Goal: Complete application form

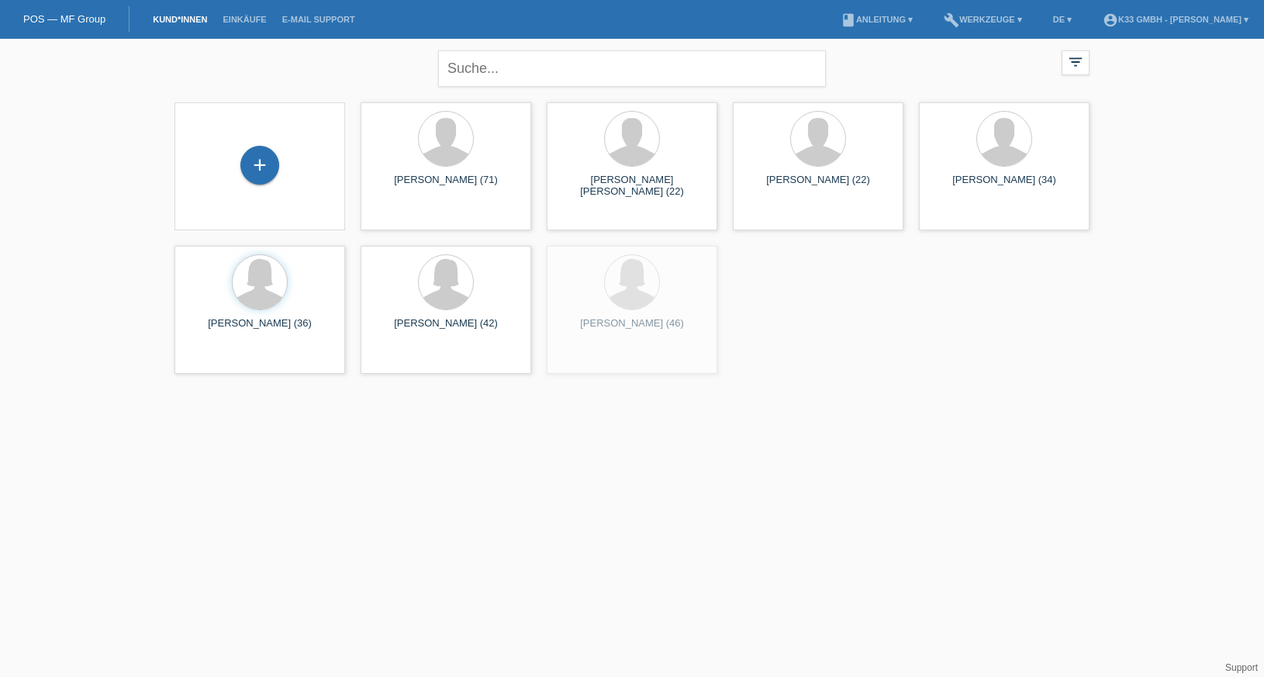
click at [286, 152] on div "+" at bounding box center [260, 166] width 146 height 41
click at [257, 165] on div "+" at bounding box center [259, 165] width 39 height 39
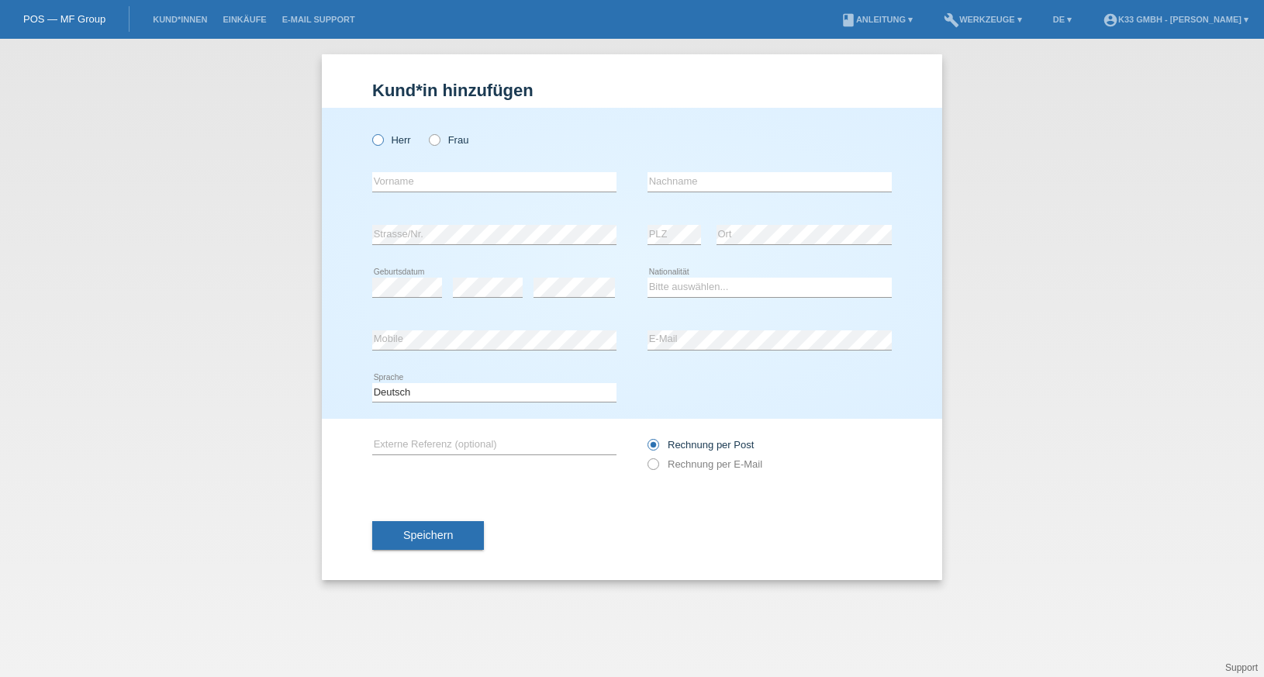
click at [387, 140] on label "Herr" at bounding box center [391, 140] width 39 height 12
click at [382, 140] on input "Herr" at bounding box center [377, 139] width 10 height 10
radio input "true"
click at [398, 178] on input "text" at bounding box center [494, 181] width 244 height 19
type input "Argtim"
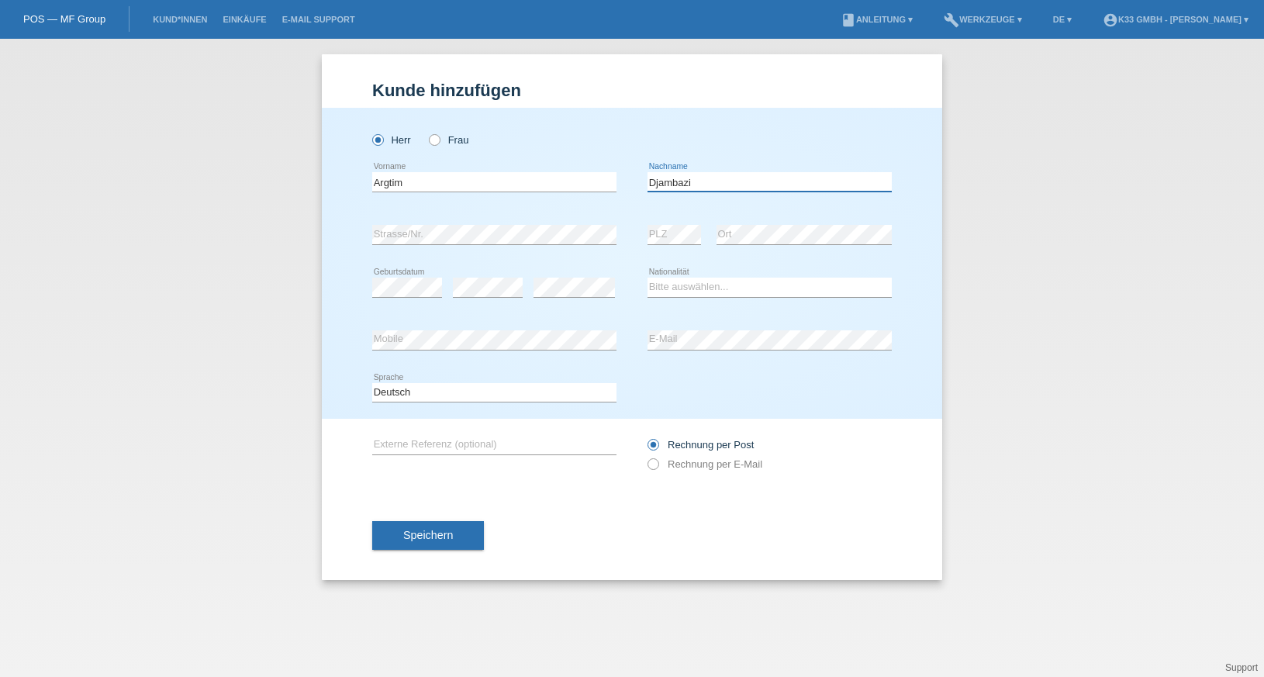
type input "Djambazi"
click at [681, 291] on select "Bitte auswählen... Schweiz Deutschland Liechtenstein Österreich ------------ Af…" at bounding box center [769, 287] width 244 height 19
select select "MK"
click at [647, 278] on select "Bitte auswählen... Schweiz Deutschland Liechtenstein Österreich ------------ Af…" at bounding box center [769, 287] width 244 height 19
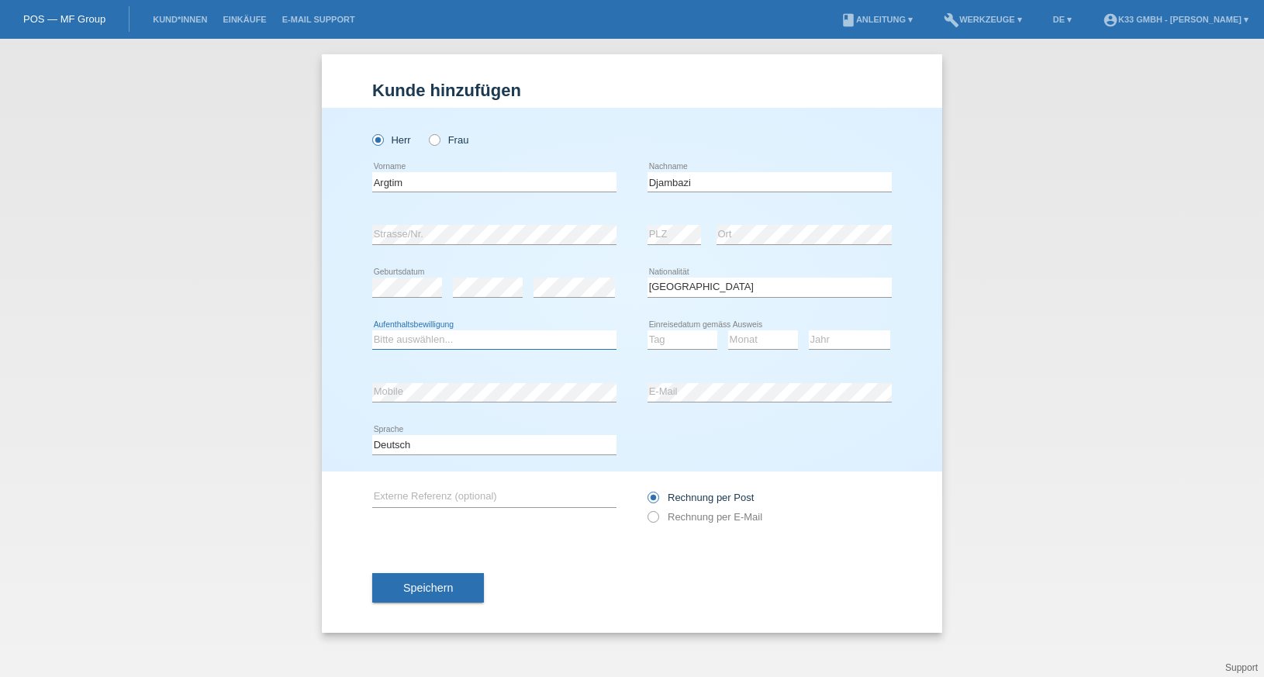
click at [482, 339] on select "Bitte auswählen... C B B - Flüchtlingsstatus Andere" at bounding box center [494, 339] width 244 height 19
select select "C"
click at [372, 330] on select "Bitte auswählen... C B B - Flüchtlingsstatus Andere" at bounding box center [494, 339] width 244 height 19
click at [686, 336] on select "Tag 01 02 03 04 05 06 07 08 09 10 11" at bounding box center [682, 339] width 70 height 19
select select "14"
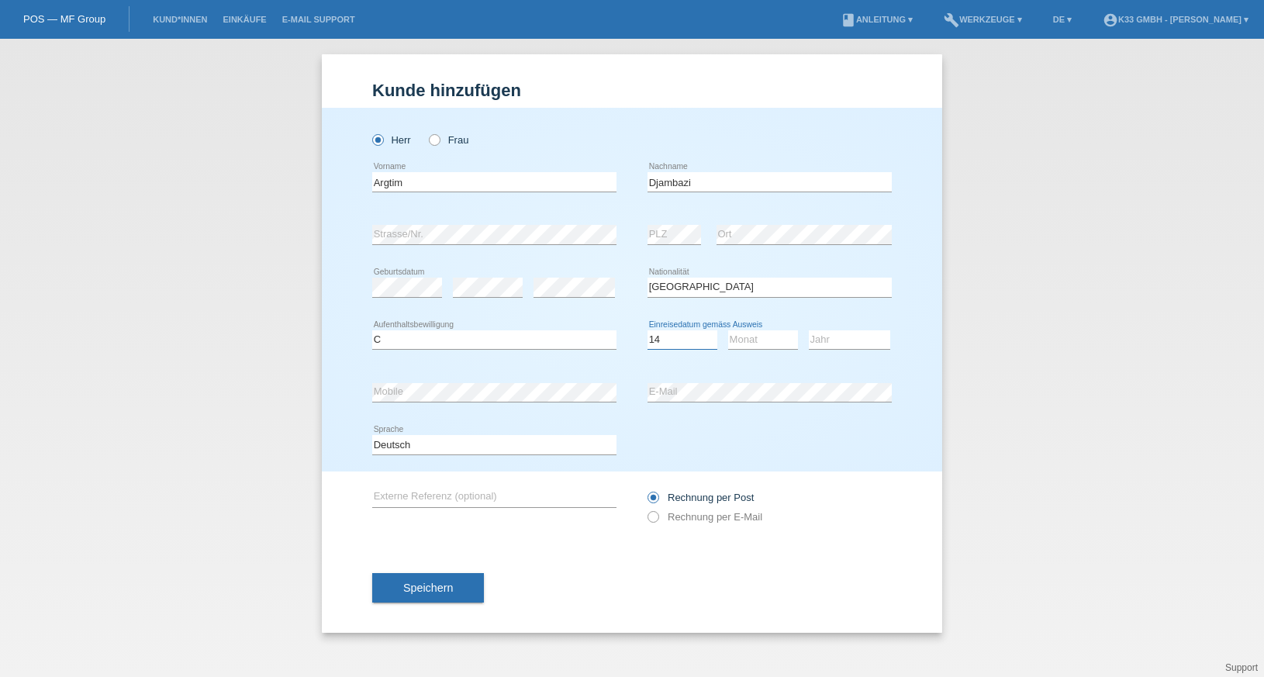
click at [647, 330] on select "Tag 01 02 03 04 05 06 07 08 09 10 11" at bounding box center [682, 339] width 70 height 19
click at [750, 334] on select "Monat 01 02 03 04 05 06 07 08 09 10 11" at bounding box center [763, 339] width 70 height 19
select select "01"
click at [728, 330] on select "Monat 01 02 03 04 05 06 07 08 09 10 11" at bounding box center [763, 339] width 70 height 19
click at [846, 335] on select "Jahr 2025 2024 2023 2022 2021 2020 2019 2018 2017 2016 2015 2014 2013 2012 2011…" at bounding box center [848, 339] width 81 height 19
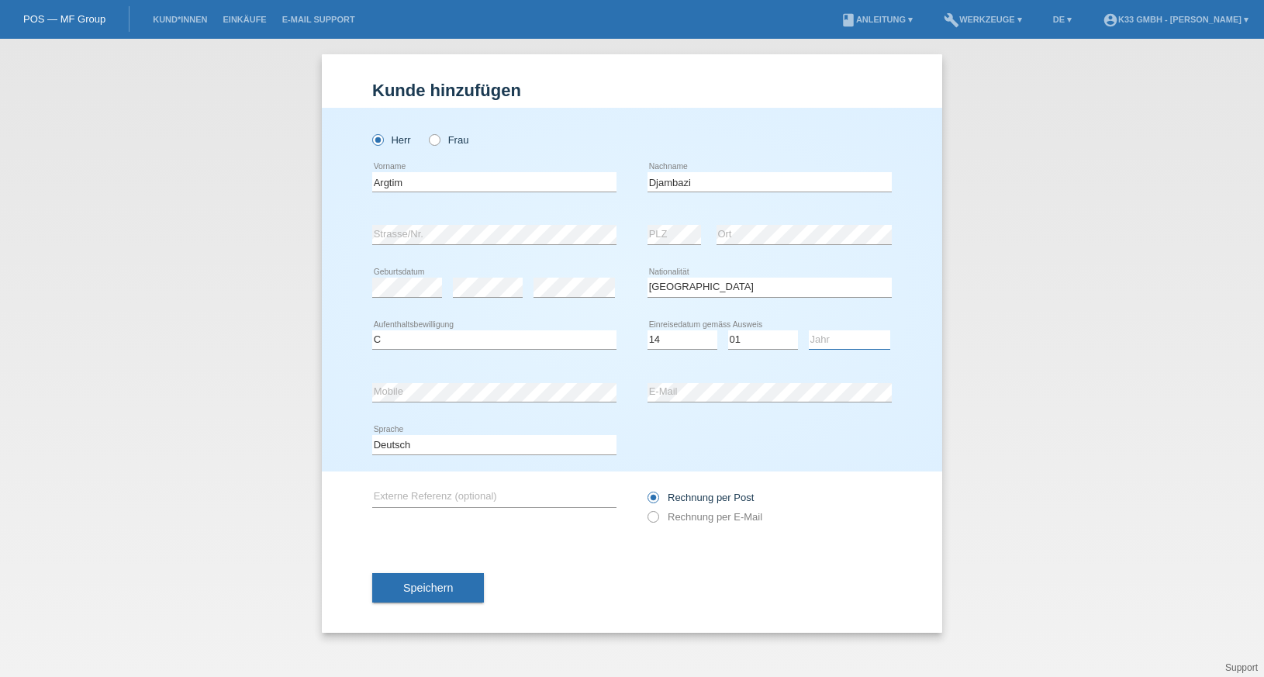
select select "1996"
click at [808, 330] on select "Jahr 2025 2024 2023 2022 2021 2020 2019 2018 2017 2016 2015 2014 2013 2012 2011…" at bounding box center [848, 339] width 81 height 19
click at [661, 224] on div "error PLZ" at bounding box center [673, 235] width 53 height 53
click at [549, 276] on div "error" at bounding box center [573, 287] width 81 height 53
click at [491, 357] on div "Bitte auswählen... C B B - Flüchtlingsstatus Andere error Aufenthaltsbewilligung" at bounding box center [494, 340] width 244 height 53
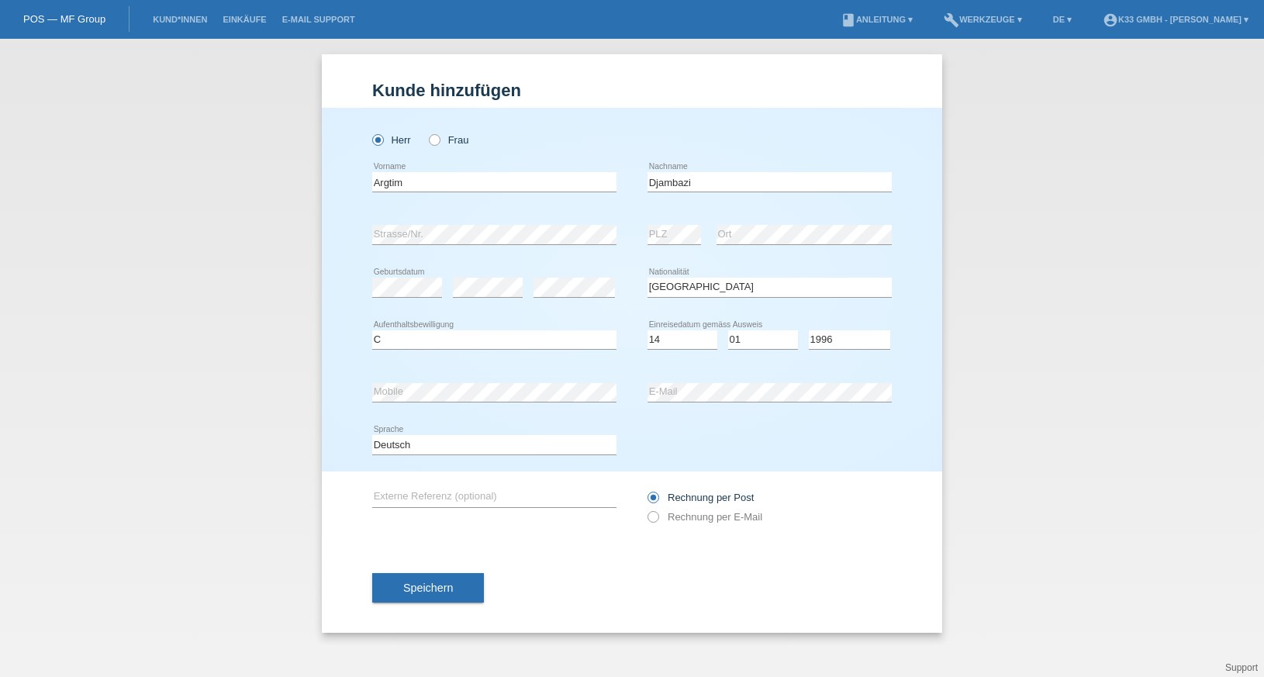
click at [448, 374] on div "error Mobile" at bounding box center [494, 392] width 244 height 53
click at [709, 291] on select "Bitte auswählen... Schweiz Deutschland Liechtenstein Österreich ------------ Af…" at bounding box center [769, 287] width 244 height 19
click at [647, 278] on select "Bitte auswählen... Schweiz Deutschland Liechtenstein Österreich ------------ Af…" at bounding box center [769, 287] width 244 height 19
click at [434, 578] on button "Speichern" at bounding box center [428, 587] width 112 height 29
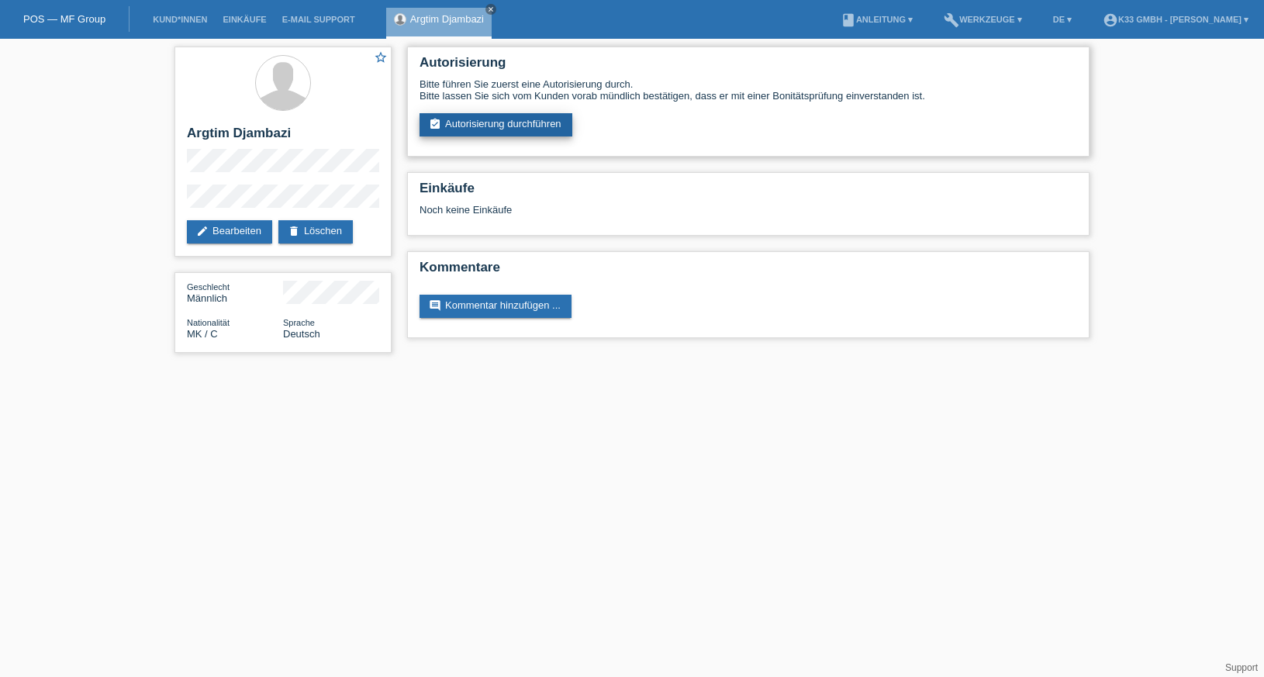
click at [497, 122] on link "assignment_turned_in Autorisierung durchführen" at bounding box center [495, 124] width 153 height 23
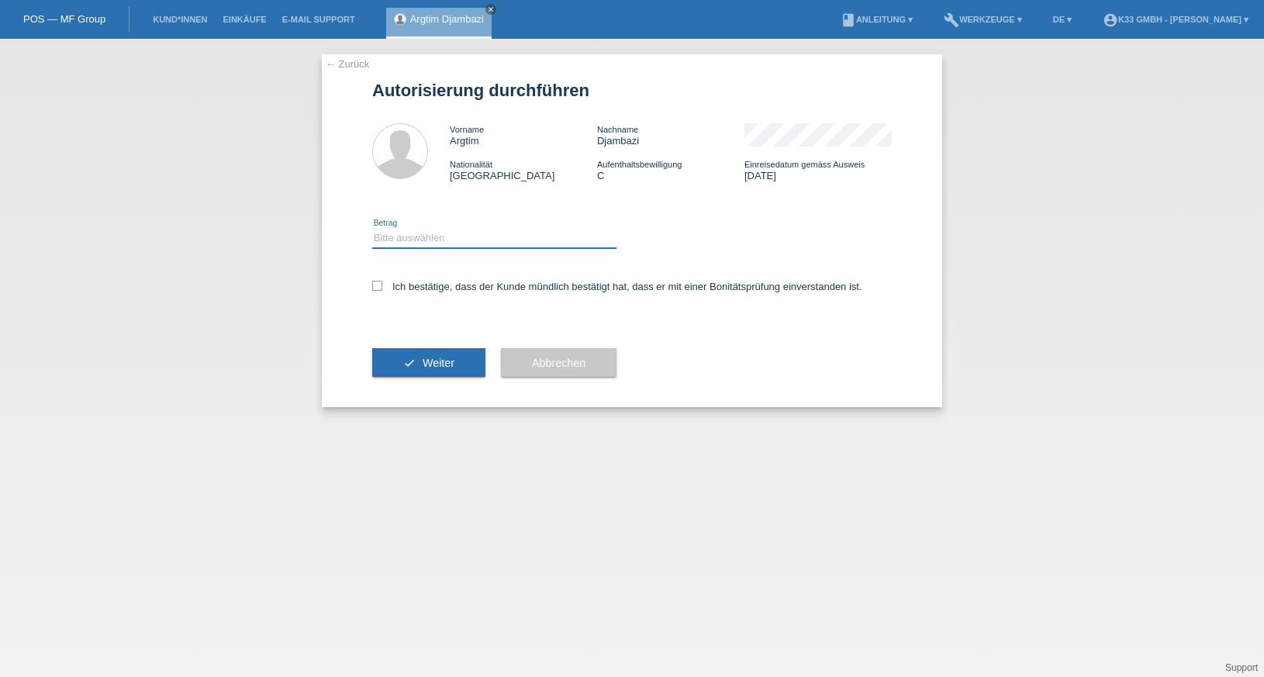
click at [422, 240] on select "Bitte auswählen CHF 1.00 - CHF 499.00 CHF 500.00 - CHF 1'999.00 CHF 2'000.00 - …" at bounding box center [494, 238] width 244 height 19
select select "3"
click at [372, 229] on select "Bitte auswählen CHF 1.00 - CHF 499.00 CHF 500.00 - CHF 1'999.00 CHF 2'000.00 - …" at bounding box center [494, 238] width 244 height 19
click at [415, 285] on label "Ich bestätige, dass der Kunde mündlich bestätigt hat, dass er mit einer Bonität…" at bounding box center [617, 287] width 490 height 12
click at [382, 285] on input "Ich bestätige, dass der Kunde mündlich bestätigt hat, dass er mit einer Bonität…" at bounding box center [377, 286] width 10 height 10
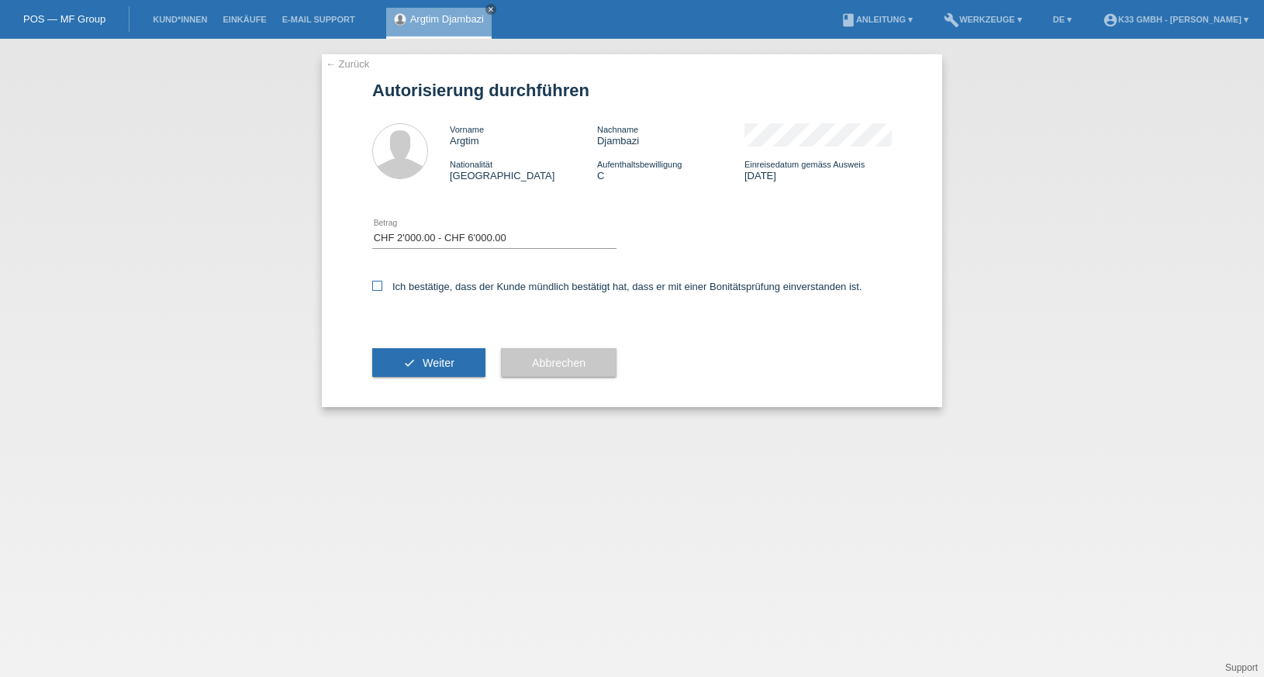
checkbox input "true"
click at [435, 357] on span "Weiter" at bounding box center [438, 363] width 32 height 12
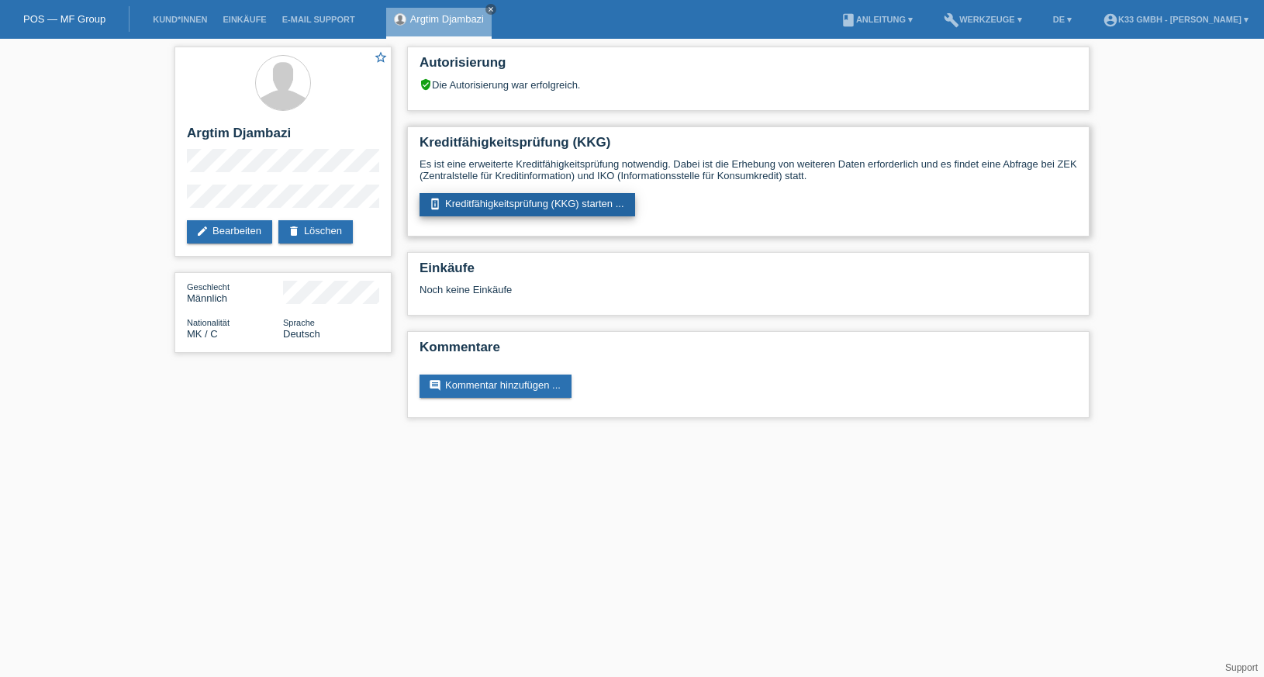
click at [499, 202] on link "perm_device_information Kreditfähigkeitsprüfung (KKG) starten ..." at bounding box center [526, 204] width 215 height 23
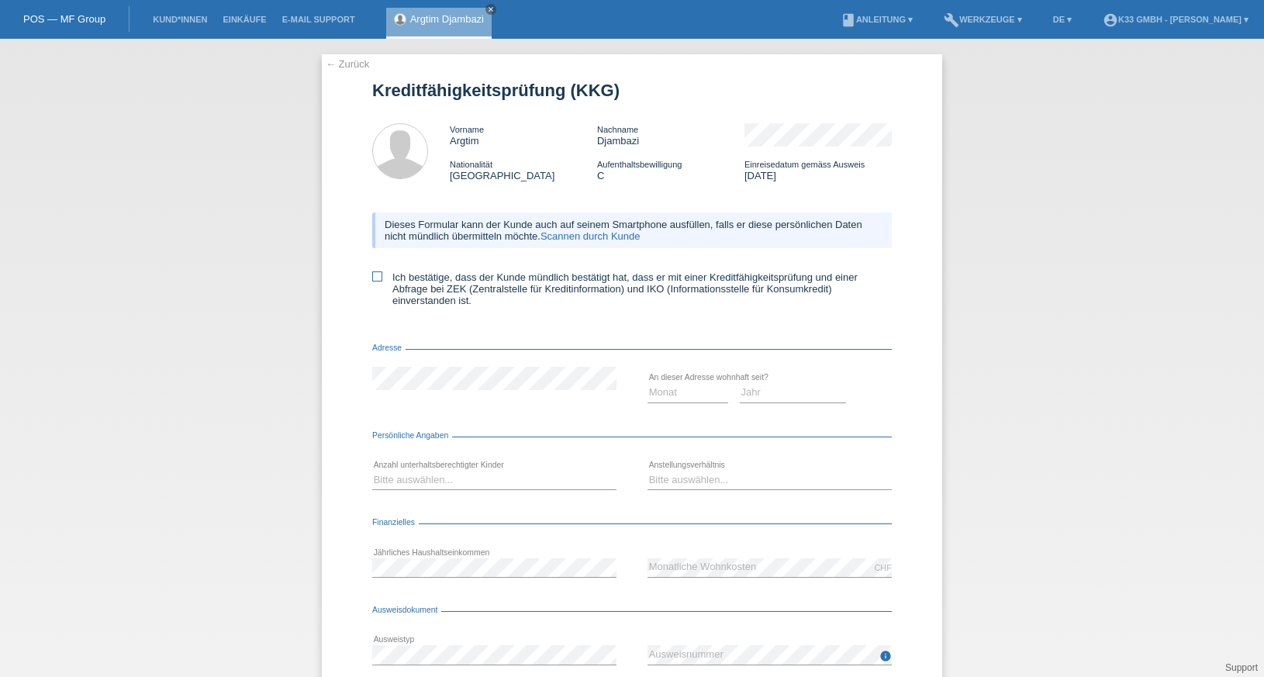
click at [372, 276] on icon at bounding box center [377, 276] width 10 height 10
click at [372, 276] on input "Ich bestätige, dass der Kunde mündlich bestätigt hat, dass er mit einer Kreditf…" at bounding box center [377, 276] width 10 height 10
checkbox input "true"
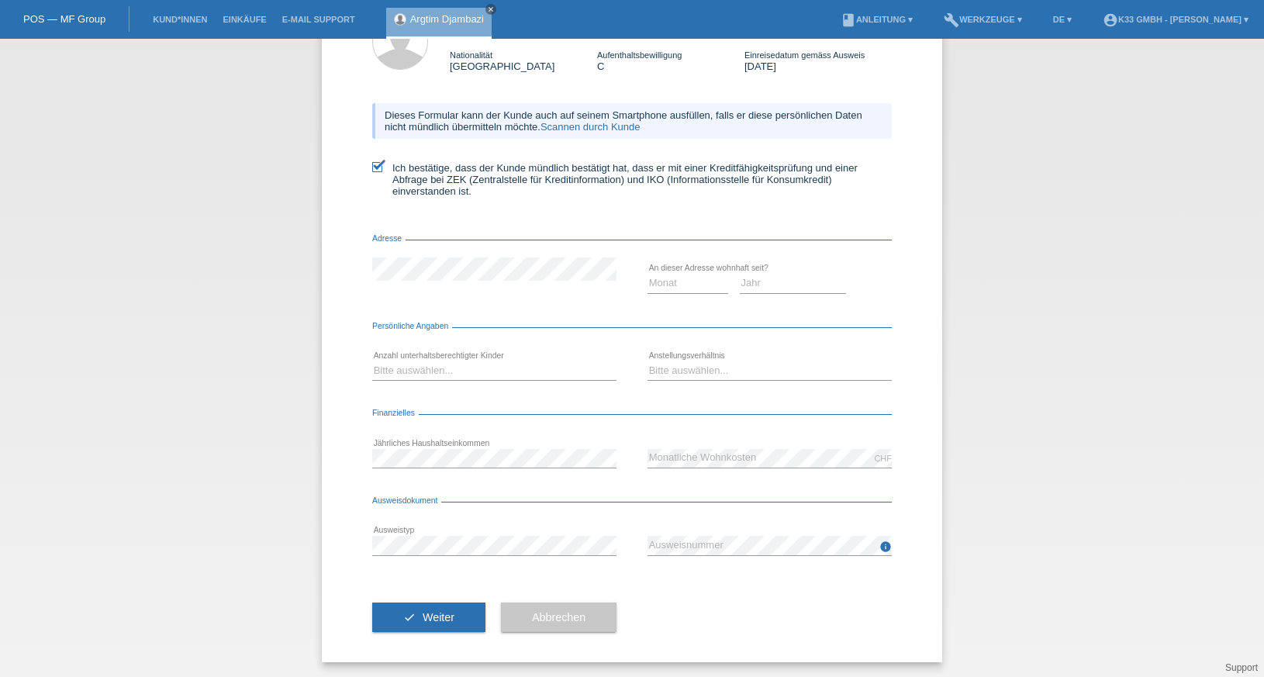
scroll to position [110, 0]
click at [433, 374] on select "Bitte auswählen... 0 1 2 3 4 5 6 7 8 9" at bounding box center [494, 369] width 244 height 19
select select "1"
click at [372, 360] on select "Bitte auswählen... 0 1 2 3 4 5 6 7 8 9" at bounding box center [494, 369] width 244 height 19
click at [722, 370] on select "Bitte auswählen... Unbefristet Befristet Lehrling/Student Pensioniert Nicht arb…" at bounding box center [769, 369] width 244 height 19
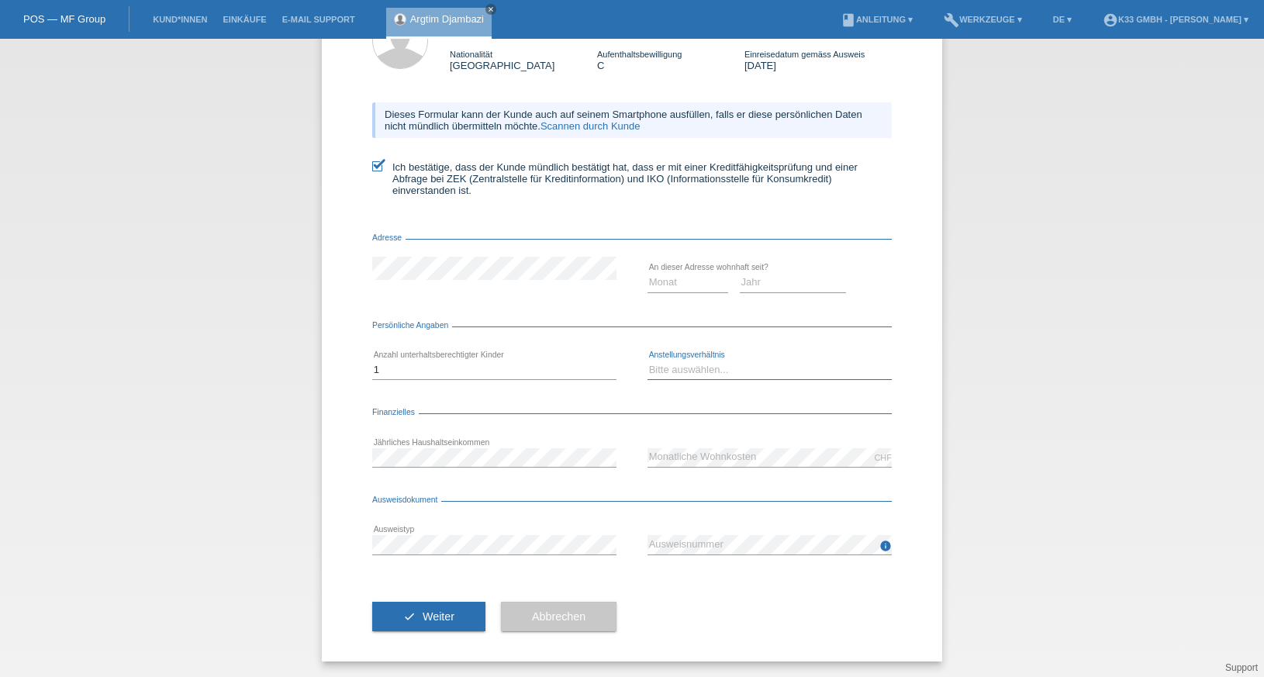
select select "UNLIMITED"
click at [647, 360] on select "Bitte auswählen... Unbefristet Befristet Lehrling/Student Pensioniert Nicht arb…" at bounding box center [769, 369] width 244 height 19
click at [674, 280] on select "Monat 01 02 03 04 05 06 07 08 09 10" at bounding box center [687, 282] width 81 height 19
click at [407, 493] on form "Kreditfähigkeitsprüfung (KKG) Vorname Argtim Nachname Djambazi Nationalität Maz…" at bounding box center [631, 316] width 519 height 691
click at [674, 484] on div "CHF error Monatliche Wohnkosten" at bounding box center [769, 457] width 244 height 53
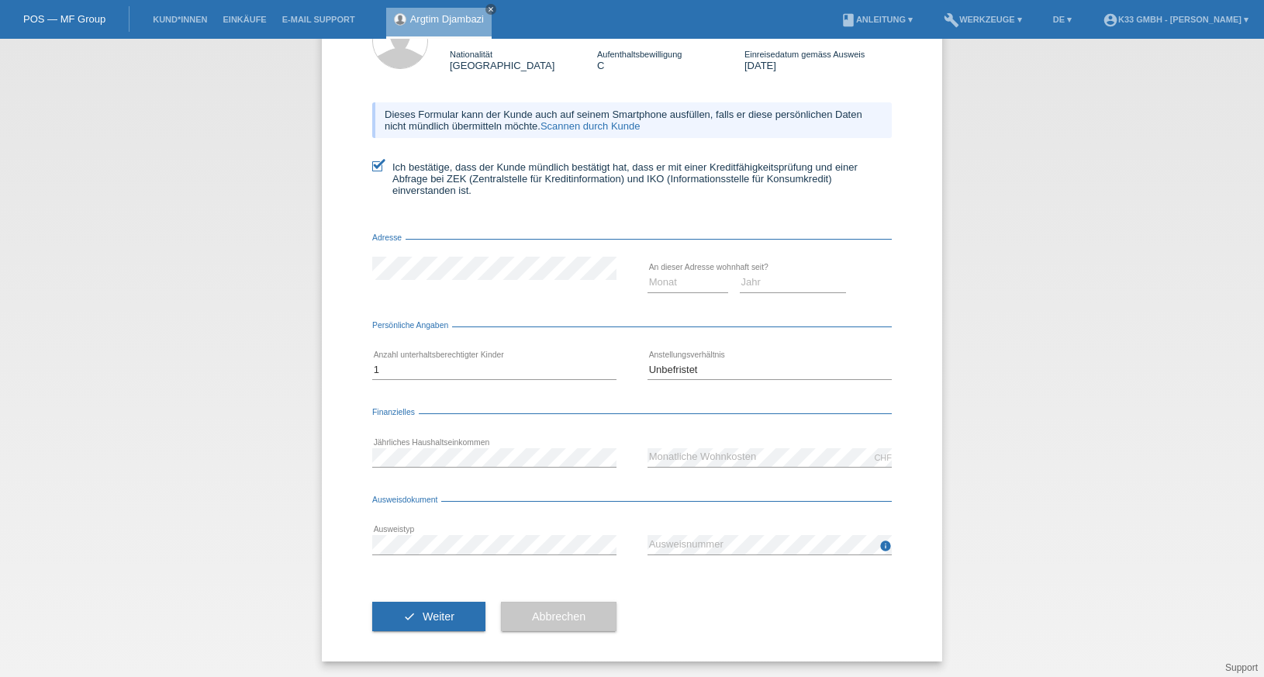
click at [681, 479] on div "CHF error Monatliche Wohnkosten" at bounding box center [769, 457] width 244 height 53
click at [682, 581] on div "check Weiter Abbrechen" at bounding box center [631, 616] width 519 height 90
click at [719, 625] on div "check Weiter Abbrechen" at bounding box center [631, 616] width 519 height 90
click at [674, 277] on select "Monat 01 02 03 04 05 06 07 08 09 10" at bounding box center [687, 282] width 81 height 19
select select "08"
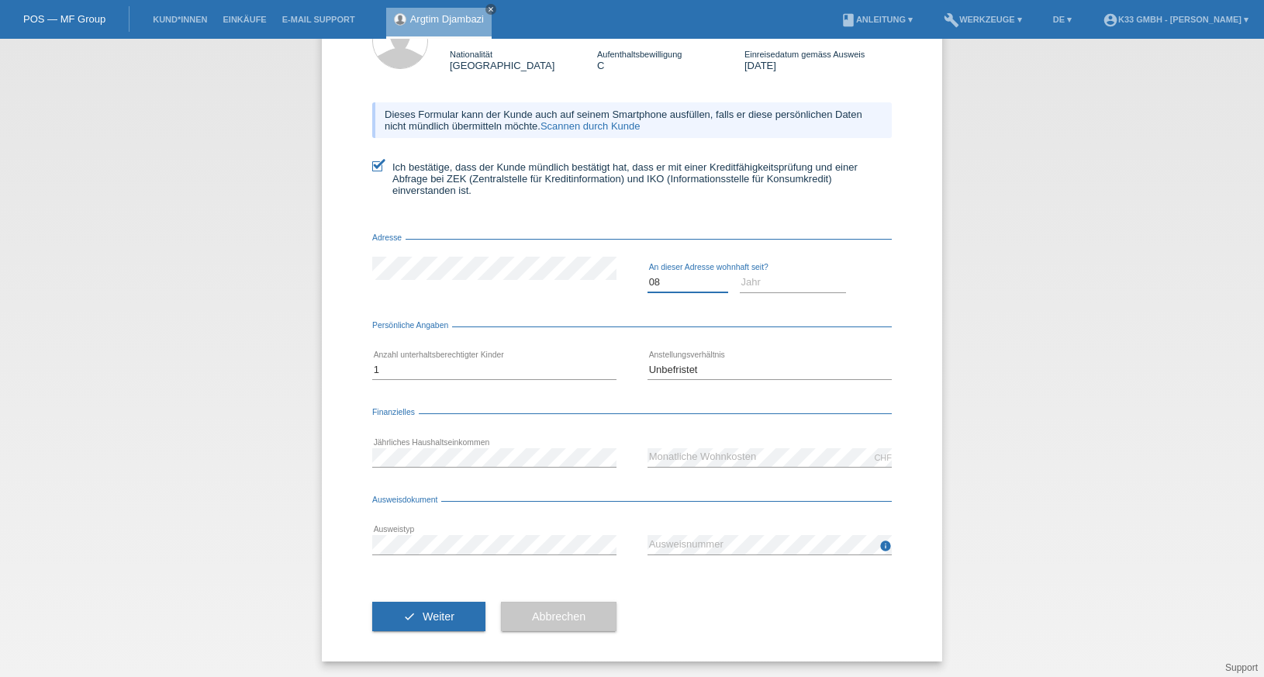
click at [647, 273] on select "Monat 01 02 03 04 05 06 07 08 09 10" at bounding box center [687, 282] width 81 height 19
click at [751, 287] on select "Jahr 2025 2024 2023 2022 2021 2020 2019 2018 2017 2016 2015 2014 2013 2012 2011…" at bounding box center [793, 282] width 107 height 19
select select "2020"
click at [740, 273] on select "Jahr 2025 2024 2023 2022 2021 2020 2019 2018 2017 2016 2015 2014 2013 2012 2011…" at bounding box center [793, 282] width 107 height 19
click at [422, 612] on span "Weiter" at bounding box center [438, 616] width 32 height 12
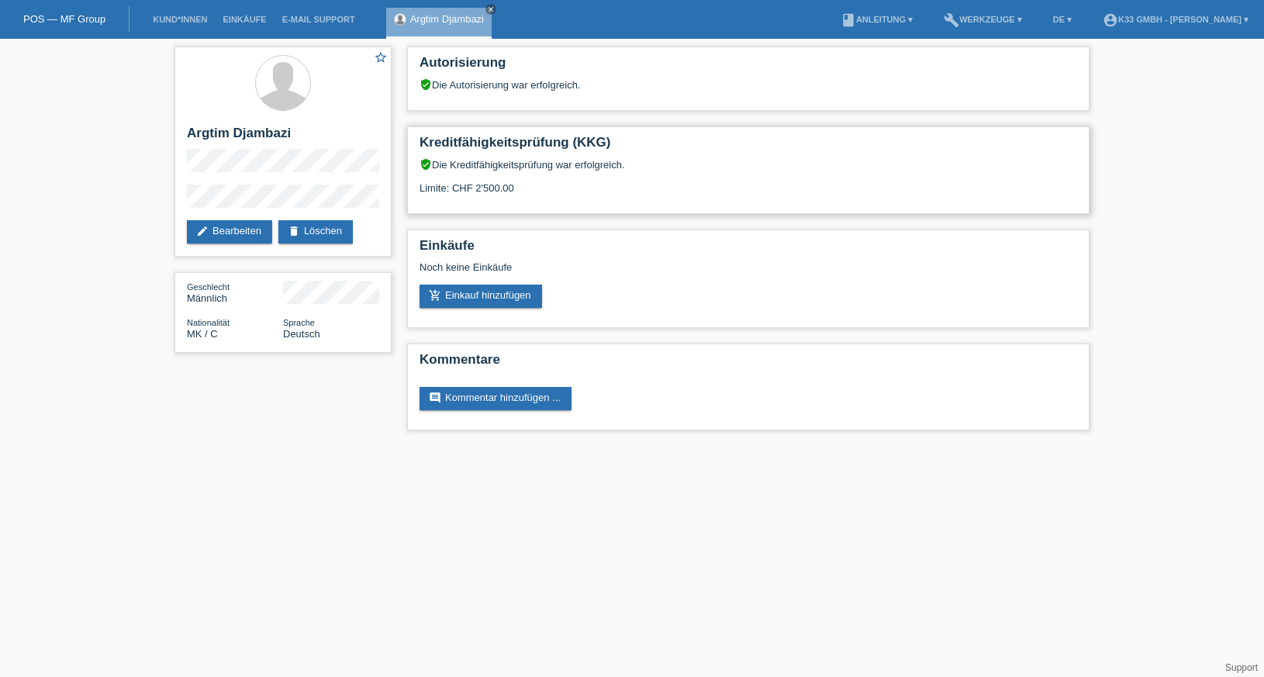
drag, startPoint x: 456, startPoint y: 181, endPoint x: 550, endPoint y: 174, distance: 94.1
click at [550, 174] on div "verified_user Die Kreditfähigkeitsprüfung war erfolgreich. Limite: CHF 2'500.00" at bounding box center [747, 181] width 657 height 47
click at [545, 184] on div "verified_user Die Kreditfähigkeitsprüfung war erfolgreich. Limite: CHF 2'500.00" at bounding box center [747, 181] width 657 height 47
drag, startPoint x: 532, startPoint y: 188, endPoint x: 436, endPoint y: 182, distance: 95.5
click at [436, 182] on div "verified_user Die Kreditfähigkeitsprüfung war erfolgreich. Limite: CHF 2'500.00" at bounding box center [747, 181] width 657 height 47
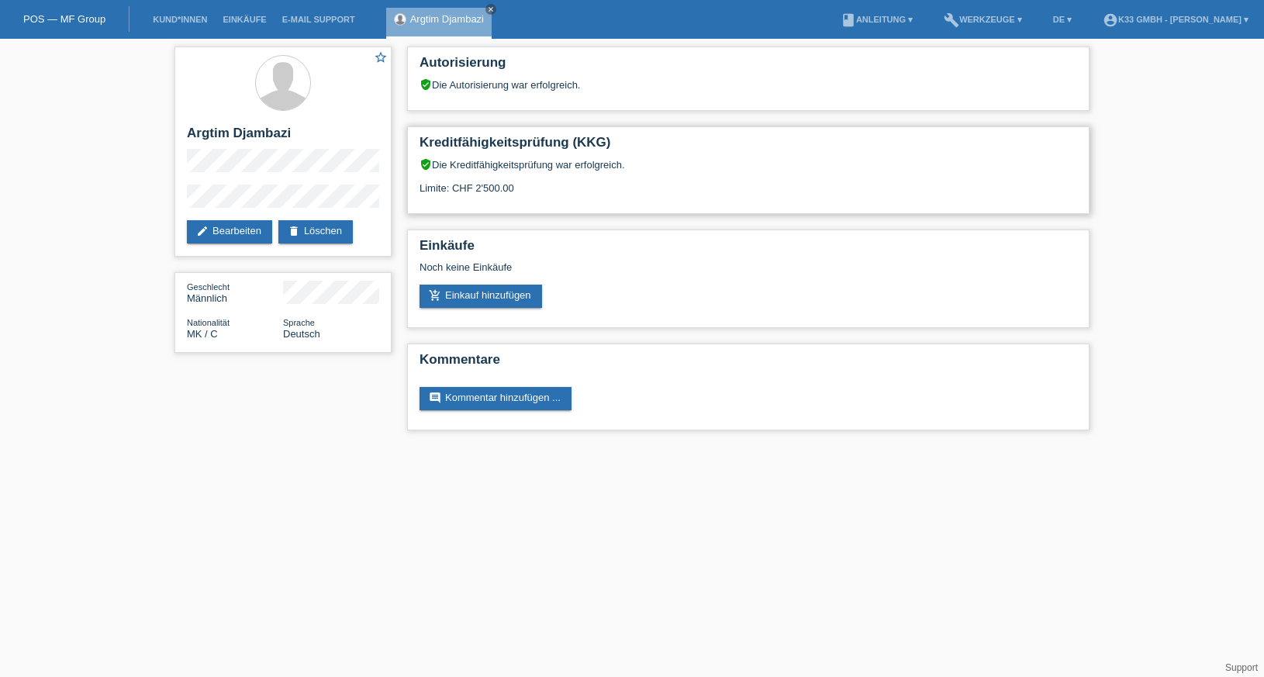
click at [436, 182] on div "verified_user Die Kreditfähigkeitsprüfung war erfolgreich. Limite: CHF 2'500.00" at bounding box center [747, 181] width 657 height 47
click at [405, 188] on div "Autorisierung verified_user Die Autorisierung war erfolgreich. Kreditfähigkeits…" at bounding box center [748, 242] width 698 height 407
click at [564, 184] on div "verified_user Die Kreditfähigkeitsprüfung war erfolgreich. Limite: CHF 2'500.00" at bounding box center [747, 181] width 657 height 47
click at [390, 179] on div "star_border Argtim Djambazi edit Bearbeiten delete Löschen" at bounding box center [282, 152] width 217 height 210
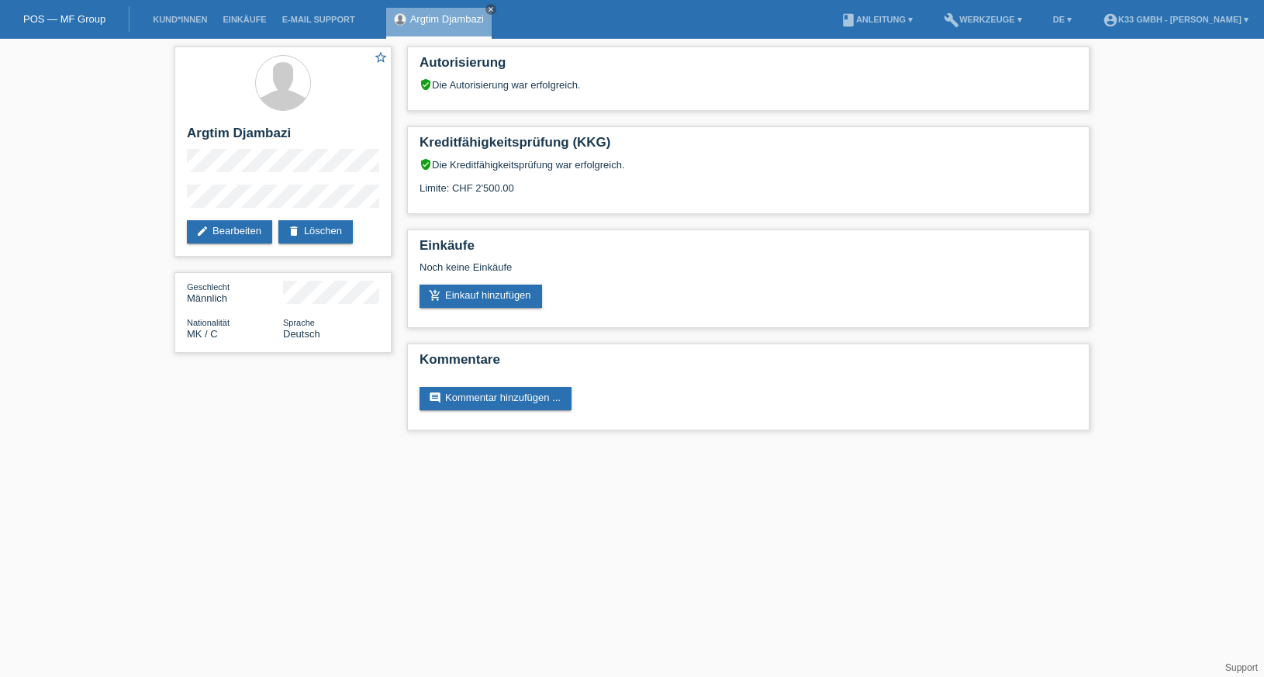
click at [71, 21] on link "POS — MF Group" at bounding box center [64, 19] width 82 height 12
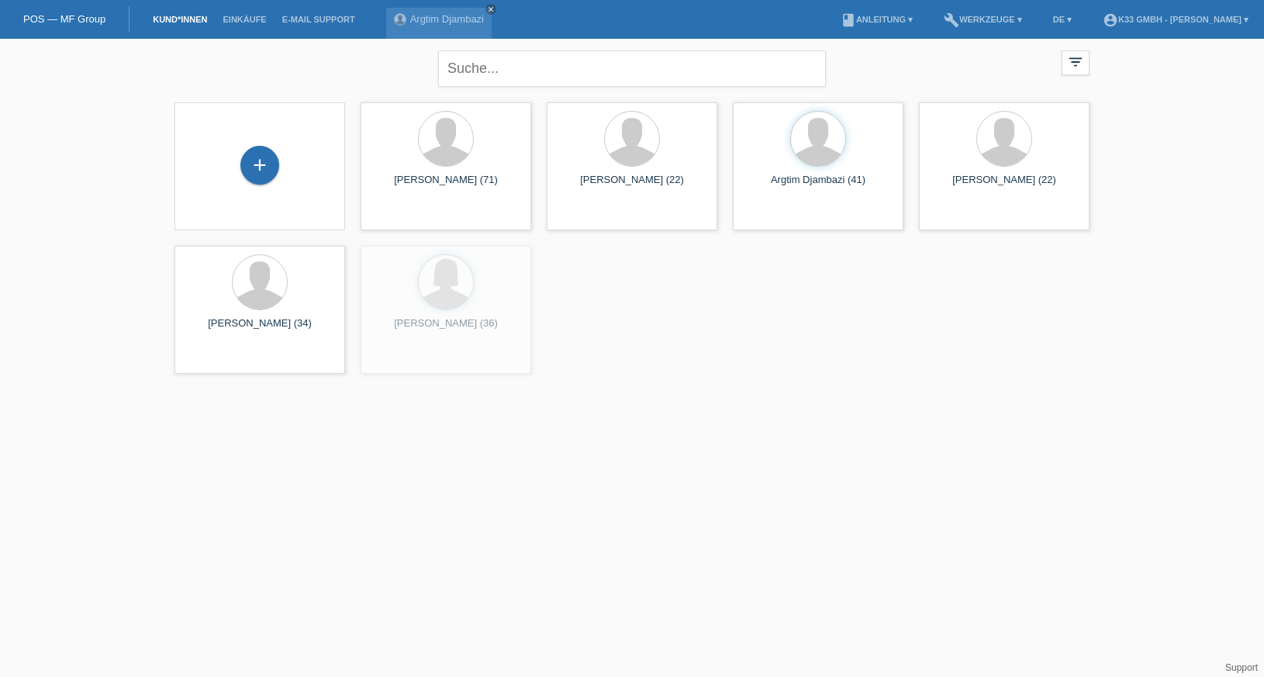
click at [103, 195] on div "close filter_list view_module Alle Kund*innen anzeigen star Markierte [PERSON_N…" at bounding box center [632, 210] width 1264 height 343
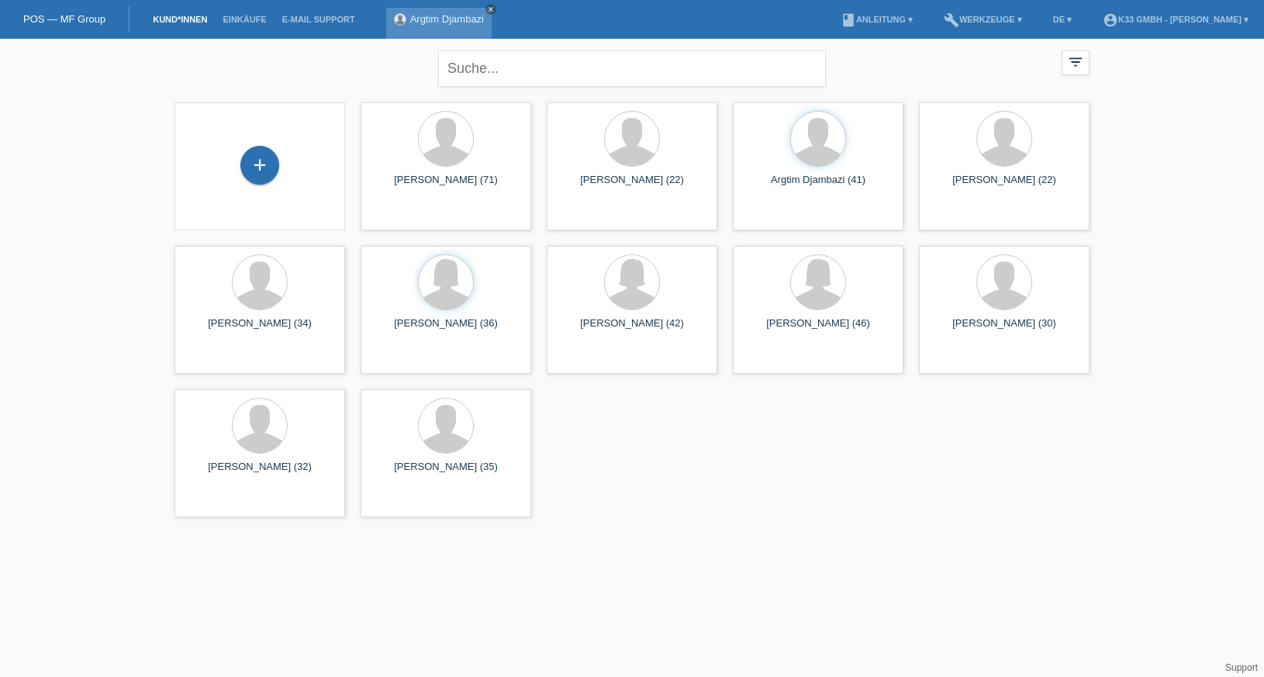
click at [490, 9] on icon "close" at bounding box center [491, 9] width 8 height 8
click at [99, 15] on link "POS — MF Group" at bounding box center [64, 19] width 82 height 12
click at [275, 48] on div "close filter_list view_module Alle Kund*innen anzeigen star Markierte Kund*inne…" at bounding box center [632, 67] width 930 height 56
click at [354, 50] on div "close filter_list view_module Alle Kund*innen anzeigen star Markierte Kund*inne…" at bounding box center [632, 67] width 930 height 56
click at [256, 20] on link "Einkäufe" at bounding box center [244, 19] width 59 height 9
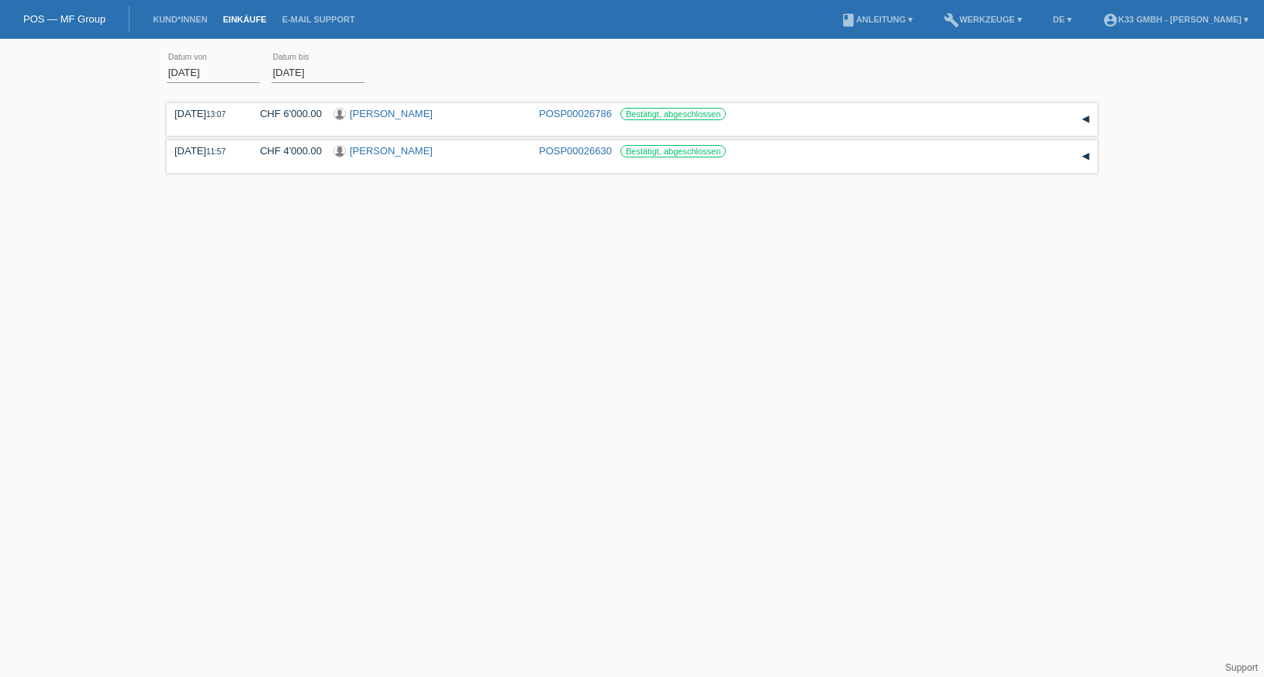
click at [260, 17] on link "Einkäufe" at bounding box center [244, 19] width 59 height 9
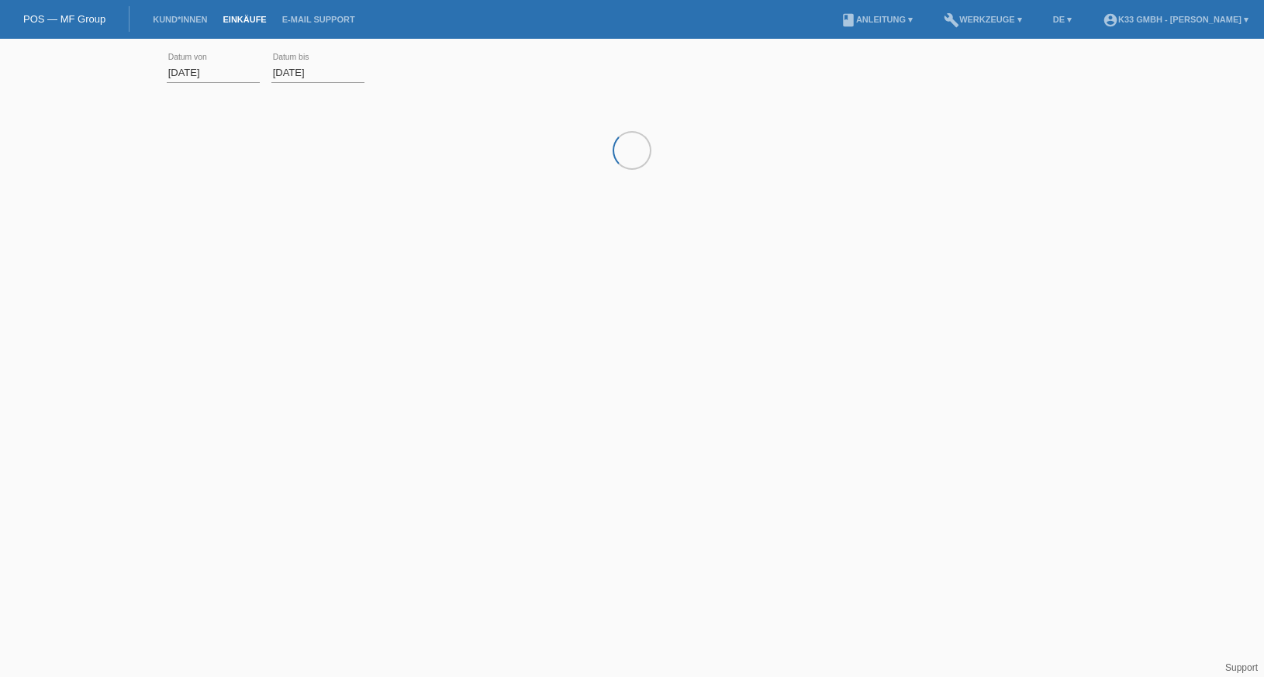
click at [96, 23] on link "POS — MF Group" at bounding box center [64, 19] width 82 height 12
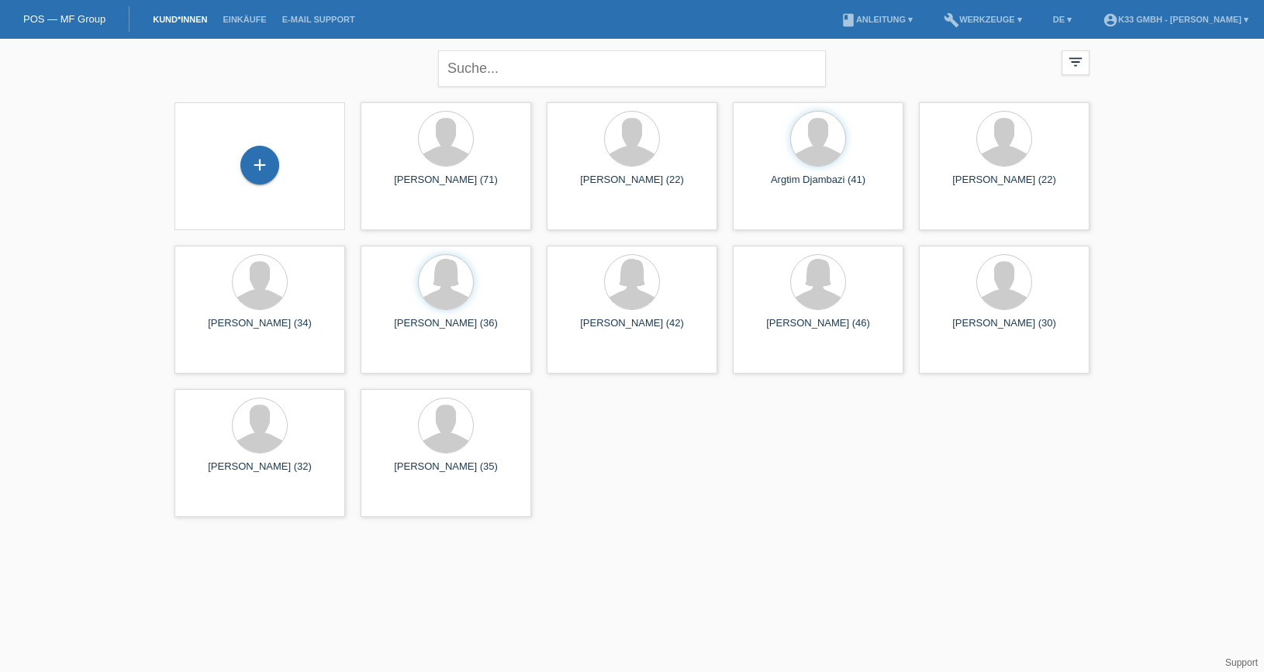
click at [376, 60] on div "close filter_list view_module Alle Kund*innen anzeigen star Markierte [PERSON_N…" at bounding box center [632, 67] width 930 height 56
drag, startPoint x: 504, startPoint y: 26, endPoint x: 477, endPoint y: 16, distance: 28.9
click at [504, 25] on nav "POS — MF Group Kund*innen Einkäufe E-Mail Support menu account_circle K33 GmbH …" at bounding box center [632, 19] width 1264 height 39
click at [255, 13] on li "Einkäufe" at bounding box center [244, 20] width 59 height 40
click at [253, 21] on link "Einkäufe" at bounding box center [244, 19] width 59 height 9
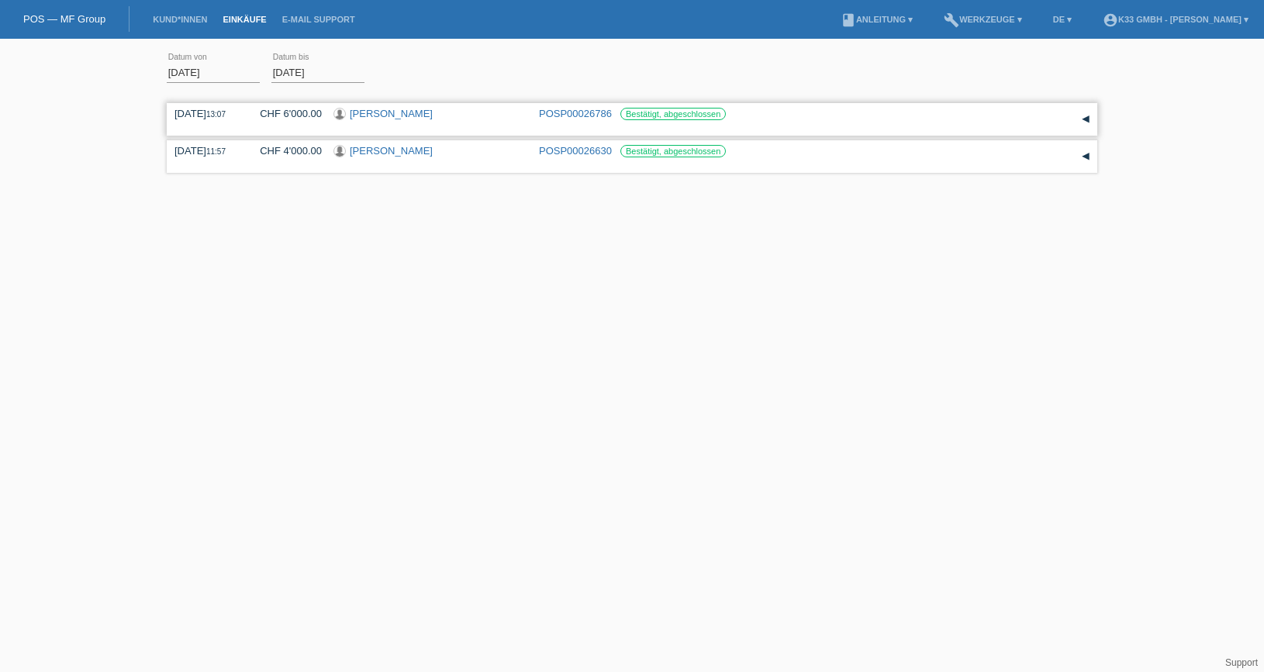
click at [1081, 119] on div "▾" at bounding box center [1085, 119] width 23 height 23
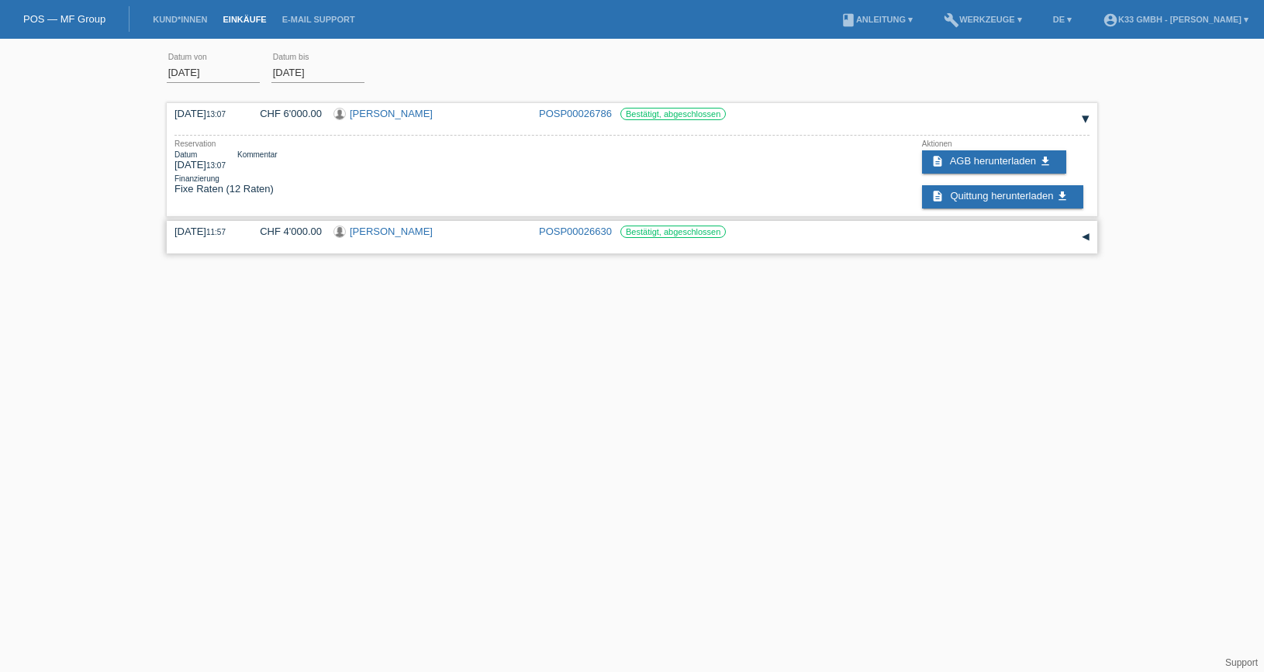
click at [1071, 239] on div "26.08.2025 11:57 CHF 4'000.00 Severine Portmann POSP00026630 Bestätigt, abgesch…" at bounding box center [631, 237] width 915 height 23
click at [1086, 237] on div "▾" at bounding box center [1085, 237] width 23 height 23
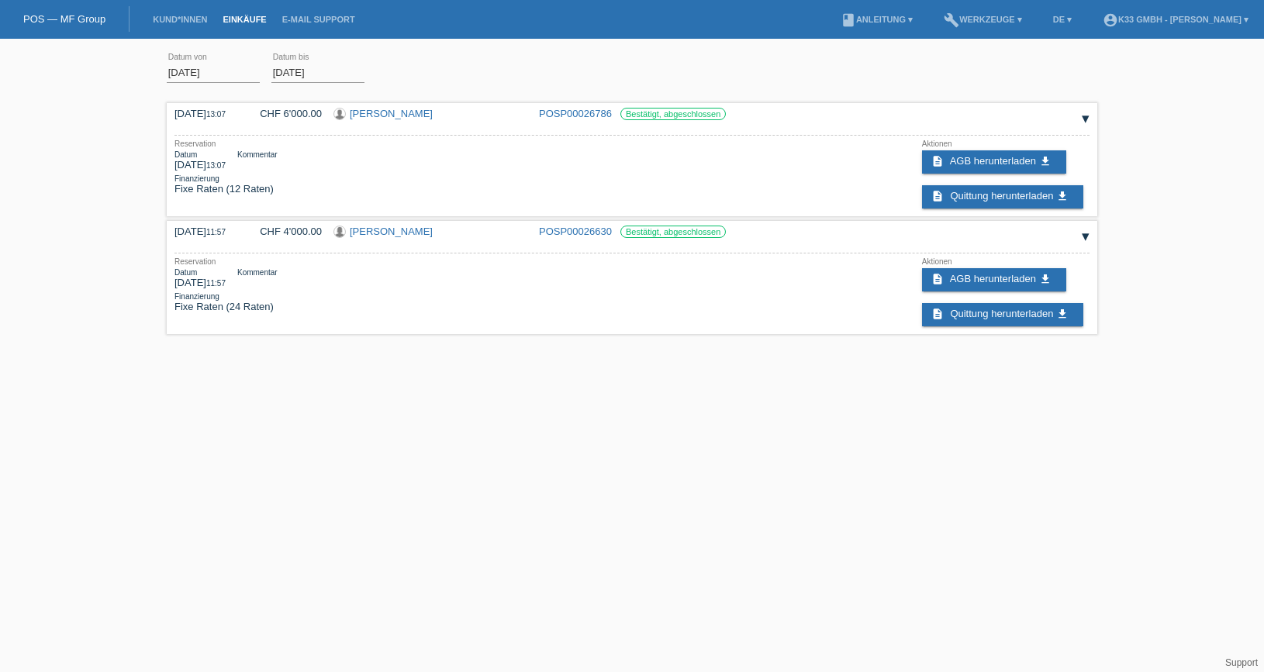
click at [80, 144] on div "01.08.2025 error Datum von 29.08.2025 error Datum bis Übernehmen 13:07 Datum" at bounding box center [632, 193] width 1264 height 292
click at [85, 22] on link "POS — MF Group" at bounding box center [64, 19] width 82 height 12
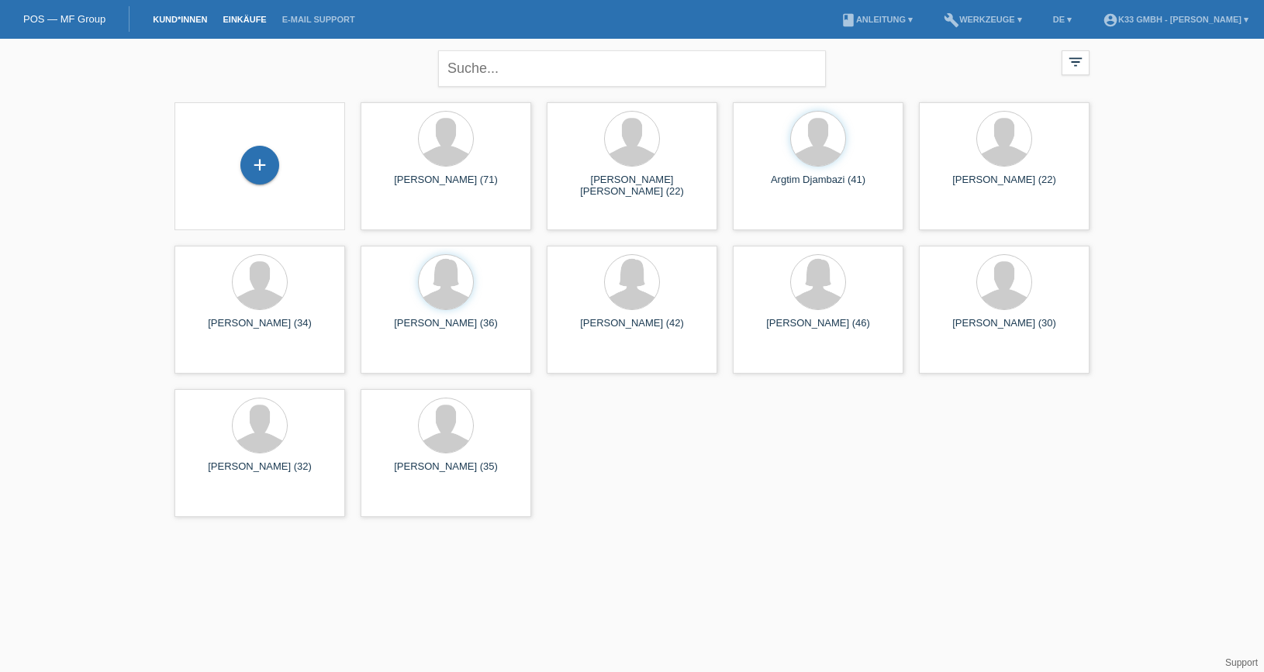
click at [231, 22] on link "Einkäufe" at bounding box center [244, 19] width 59 height 9
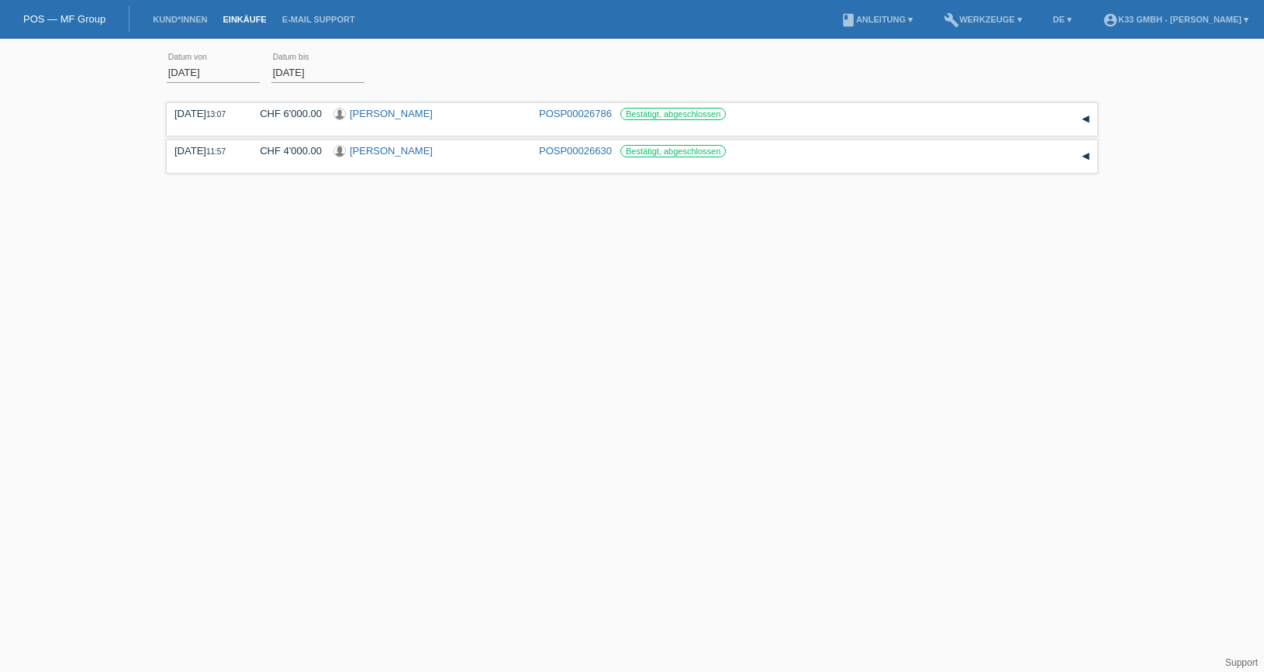
click at [140, 88] on div "01.08.2025 error Datum von 29.08.2025 error Datum bis Übernehmen 13:07 Datum" at bounding box center [632, 151] width 1264 height 208
click at [67, 15] on link "POS — MF Group" at bounding box center [64, 19] width 82 height 12
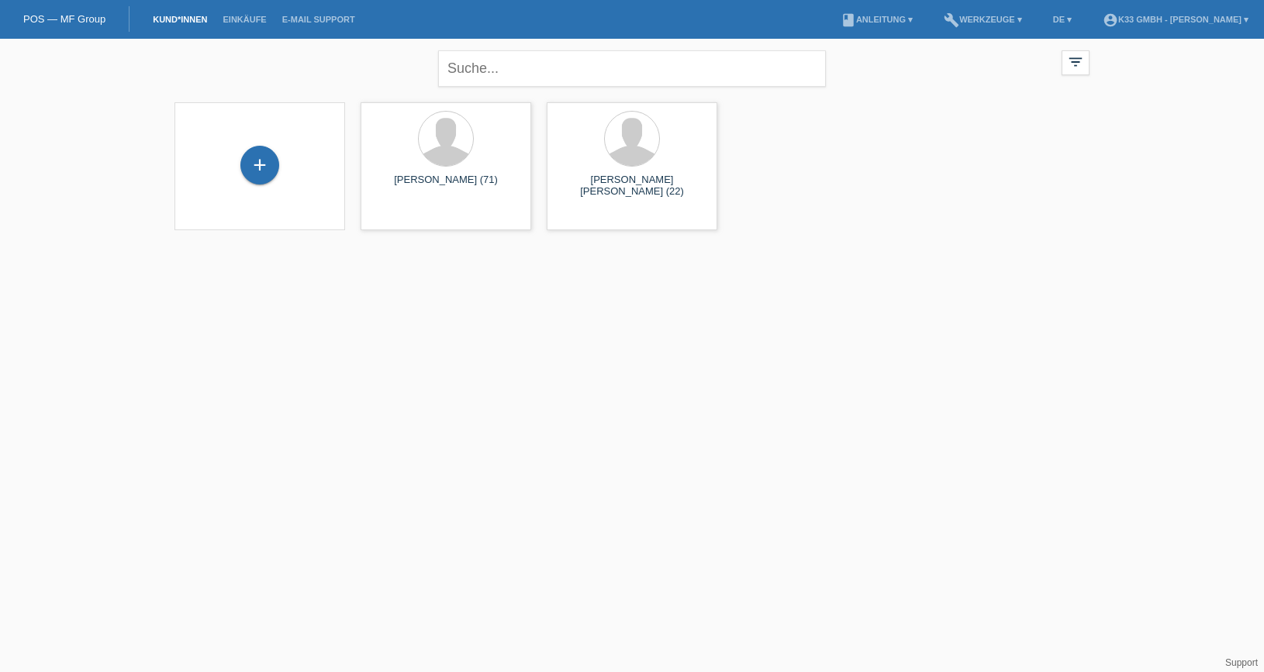
click at [250, 14] on li "Einkäufe" at bounding box center [244, 20] width 59 height 40
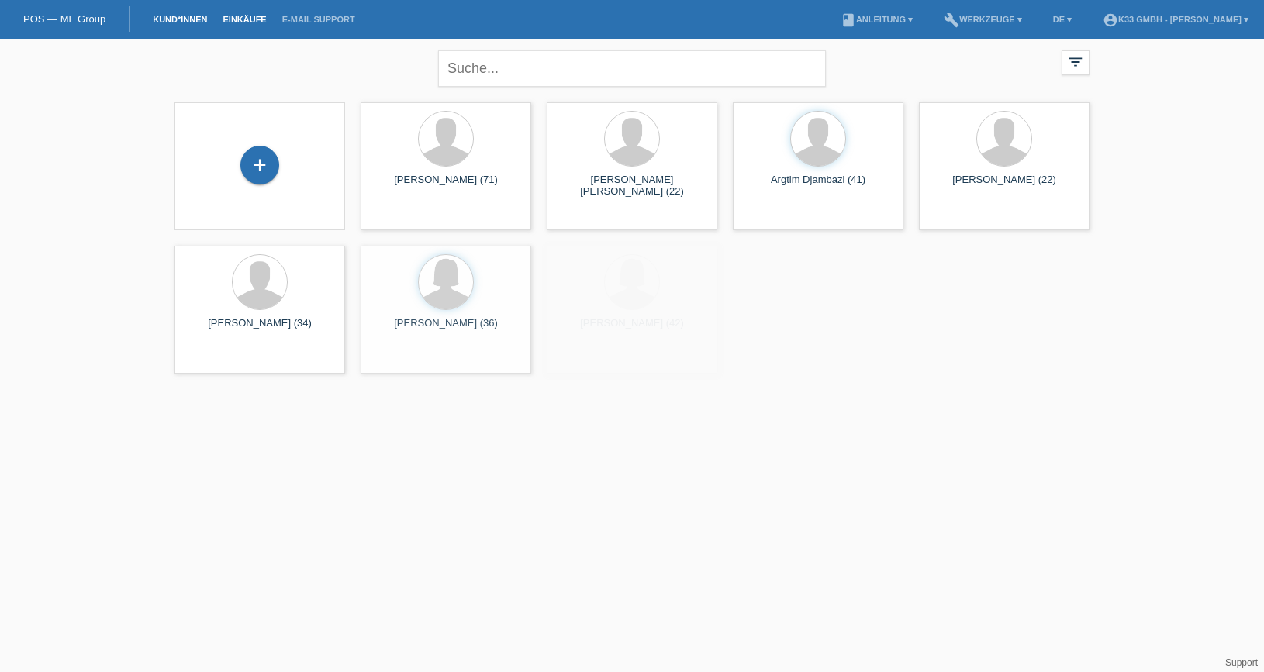
click at [250, 19] on link "Einkäufe" at bounding box center [244, 19] width 59 height 9
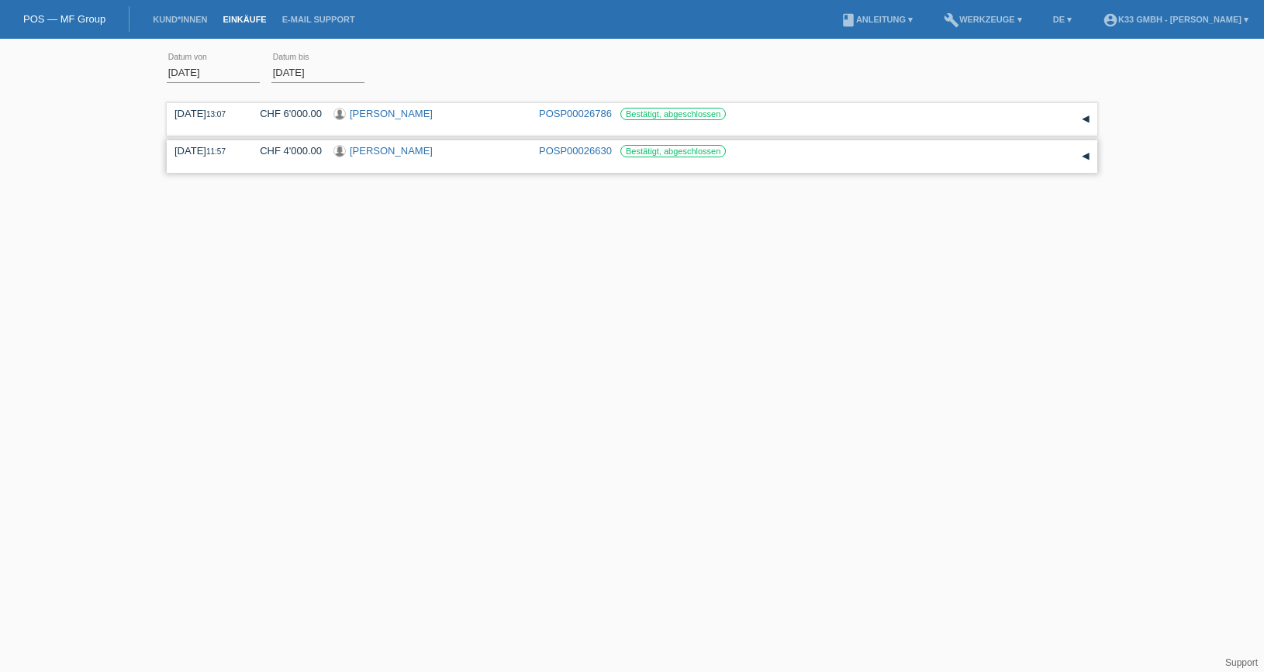
click at [1077, 159] on div "▾" at bounding box center [1085, 156] width 23 height 23
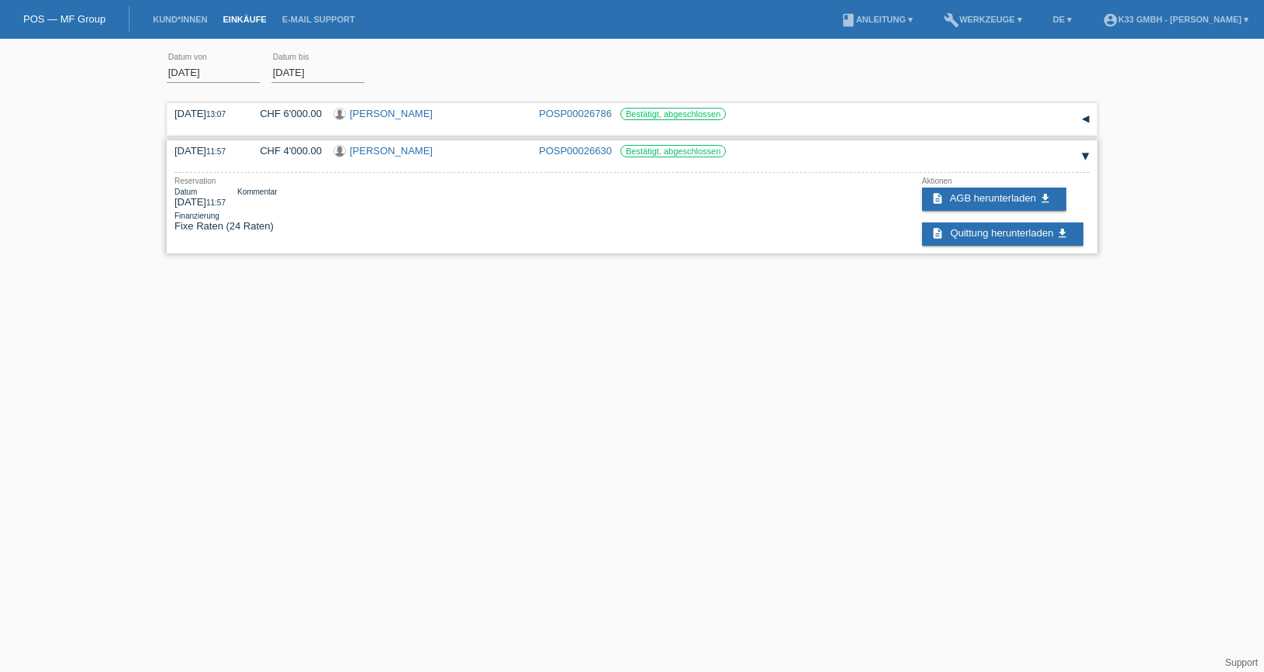
drag, startPoint x: 262, startPoint y: 226, endPoint x: 174, endPoint y: 205, distance: 90.6
click at [174, 205] on div "26.08.2025 11:57 CHF 4'000.00 Severine Portmann POSP00026630 Bestätigt, abgesch…" at bounding box center [632, 196] width 930 height 113
click at [175, 202] on div "Datum 26.08.2025 11:57" at bounding box center [199, 198] width 51 height 20
click at [283, 126] on div "29.08.2025 13:07 CHF 6'000.00 Giuliano Stellini POSP00026786 Bestätigt, abgesch…" at bounding box center [631, 119] width 915 height 23
click at [1088, 119] on div "▾" at bounding box center [1085, 119] width 23 height 23
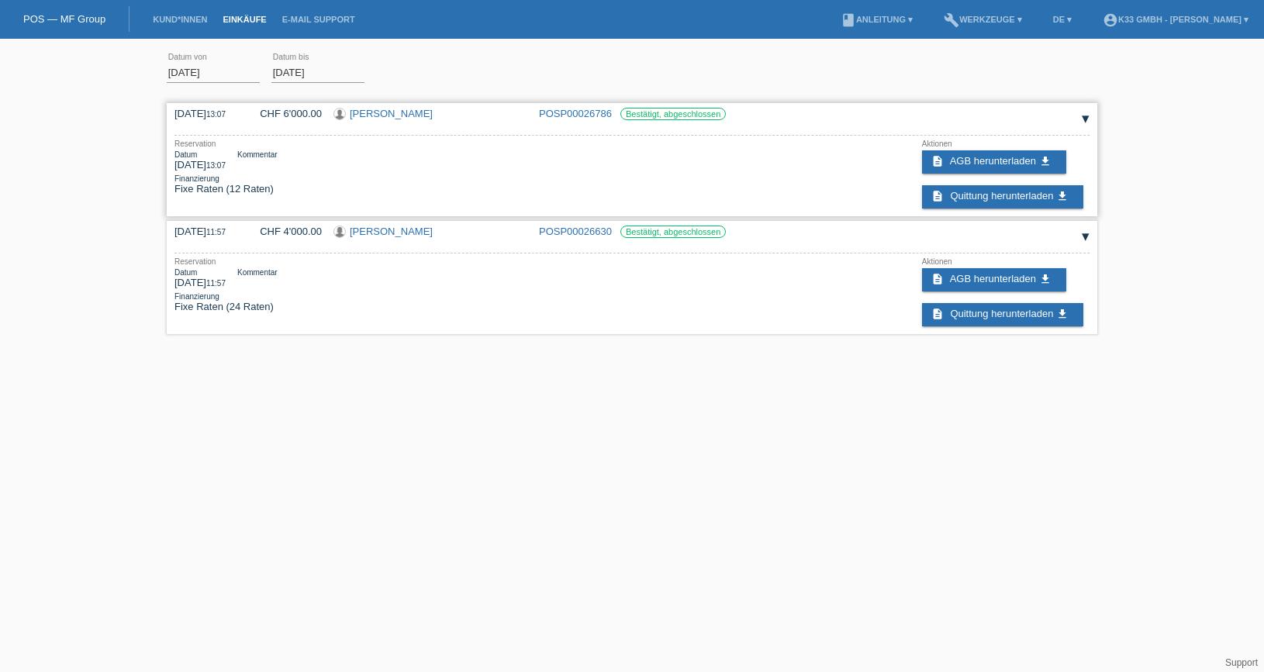
drag, startPoint x: 295, startPoint y: 195, endPoint x: 239, endPoint y: 178, distance: 58.6
click at [239, 178] on div "Reservation Datum 29.08.2025 13:07 Kommentar Finanzierung Fixe Raten (12 Raten)…" at bounding box center [631, 174] width 915 height 69
click at [239, 176] on div "Finanzierung" at bounding box center [237, 178] width 126 height 9
drag, startPoint x: 219, startPoint y: 163, endPoint x: 267, endPoint y: 188, distance: 54.1
click at [267, 188] on div "Reservation Datum 29.08.2025 13:07 Kommentar Finanzierung Fixe Raten (12 Raten)" at bounding box center [237, 167] width 126 height 55
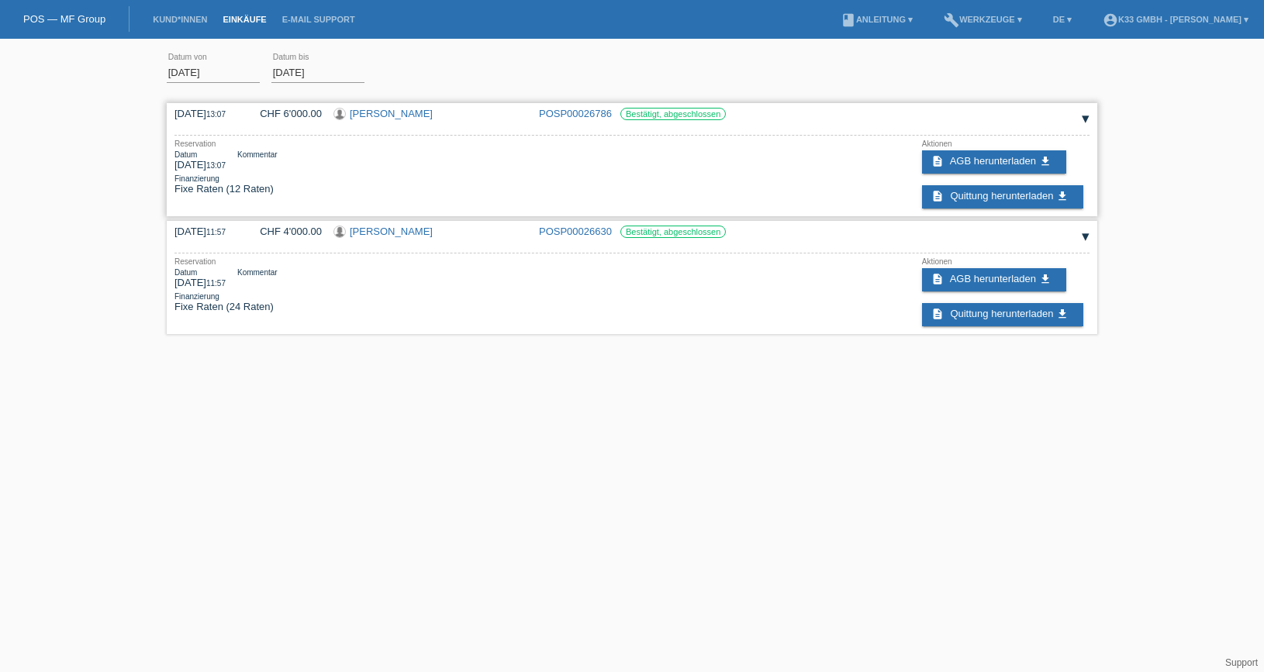
click at [267, 188] on div "Finanzierung Fixe Raten (12 Raten)" at bounding box center [237, 184] width 126 height 20
click at [198, 16] on link "Kund*innen" at bounding box center [180, 19] width 70 height 9
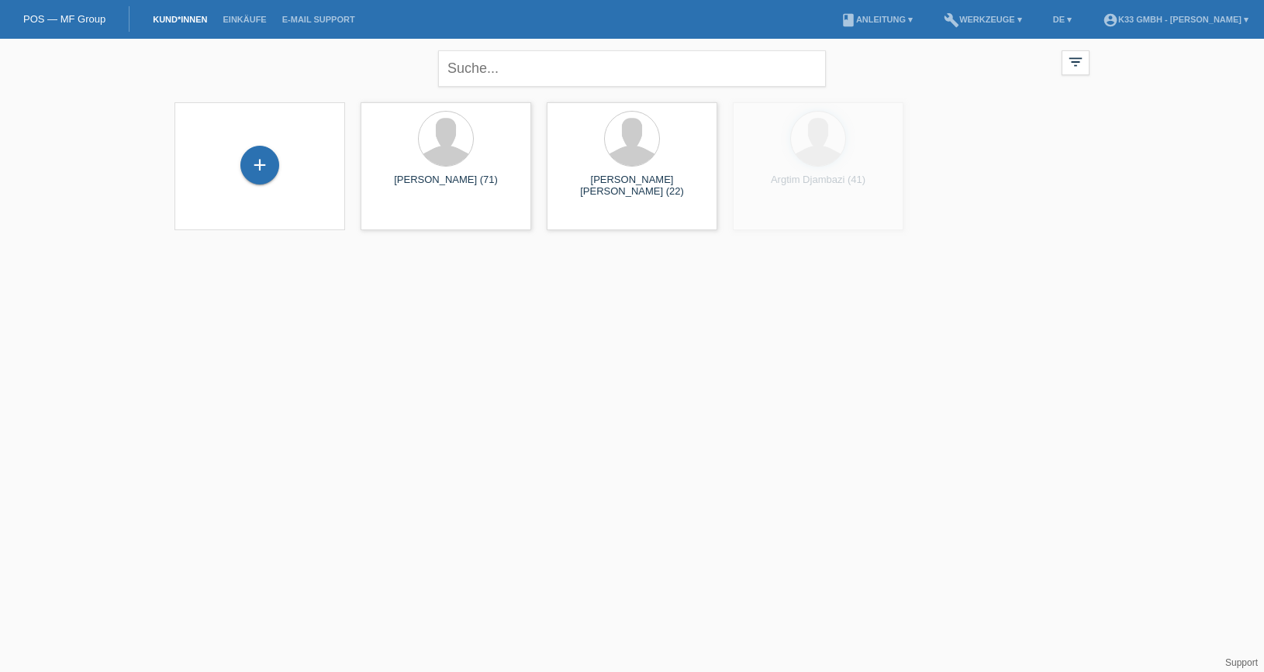
click at [82, 19] on link "POS — MF Group" at bounding box center [64, 19] width 82 height 12
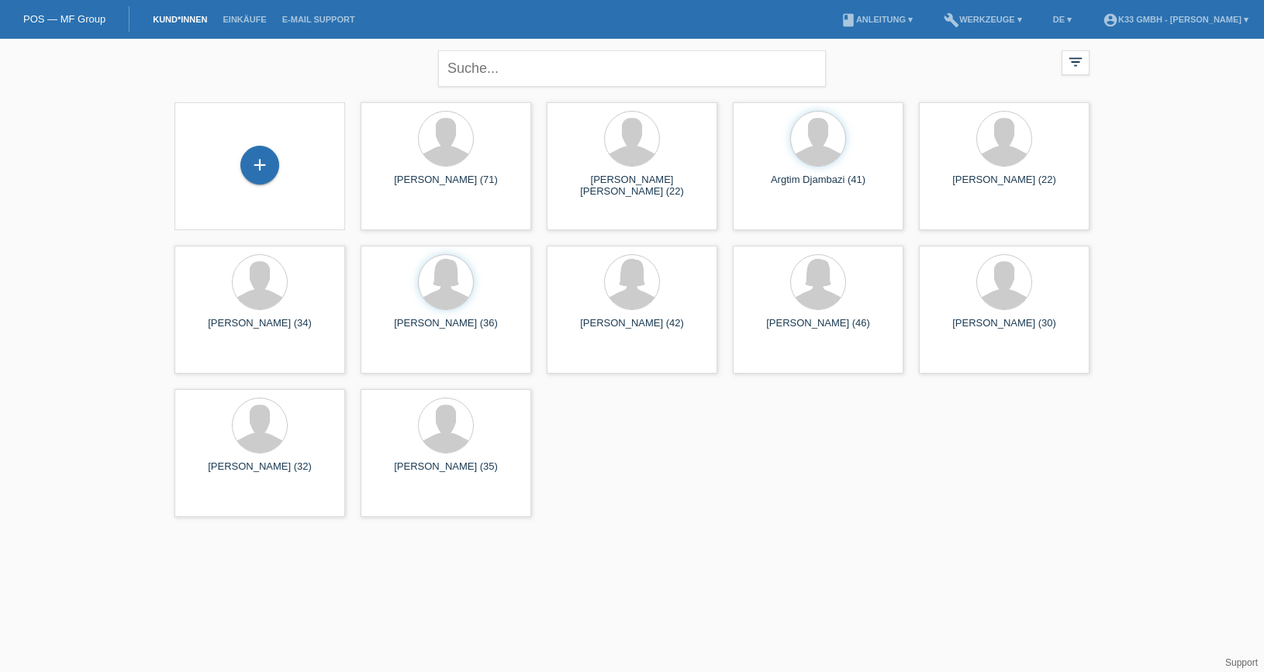
click at [81, 18] on link "POS — MF Group" at bounding box center [64, 19] width 82 height 12
